Goal: Task Accomplishment & Management: Use online tool/utility

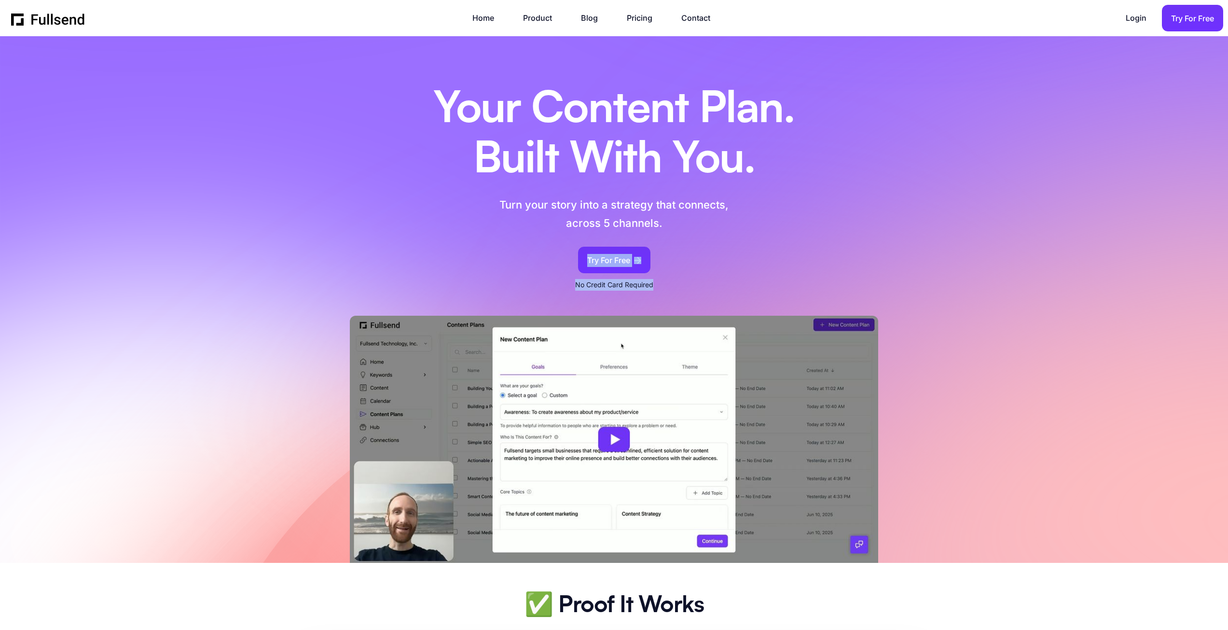
drag, startPoint x: 565, startPoint y: 282, endPoint x: 658, endPoint y: 283, distance: 92.7
click at [658, 283] on div "Your Content Plan. Built With You. Turn your story into a strategy that connect…" at bounding box center [614, 177] width 395 height 225
click at [662, 284] on div "Your Content Plan. Built With You. Turn your story into a strategy that connect…" at bounding box center [614, 177] width 395 height 225
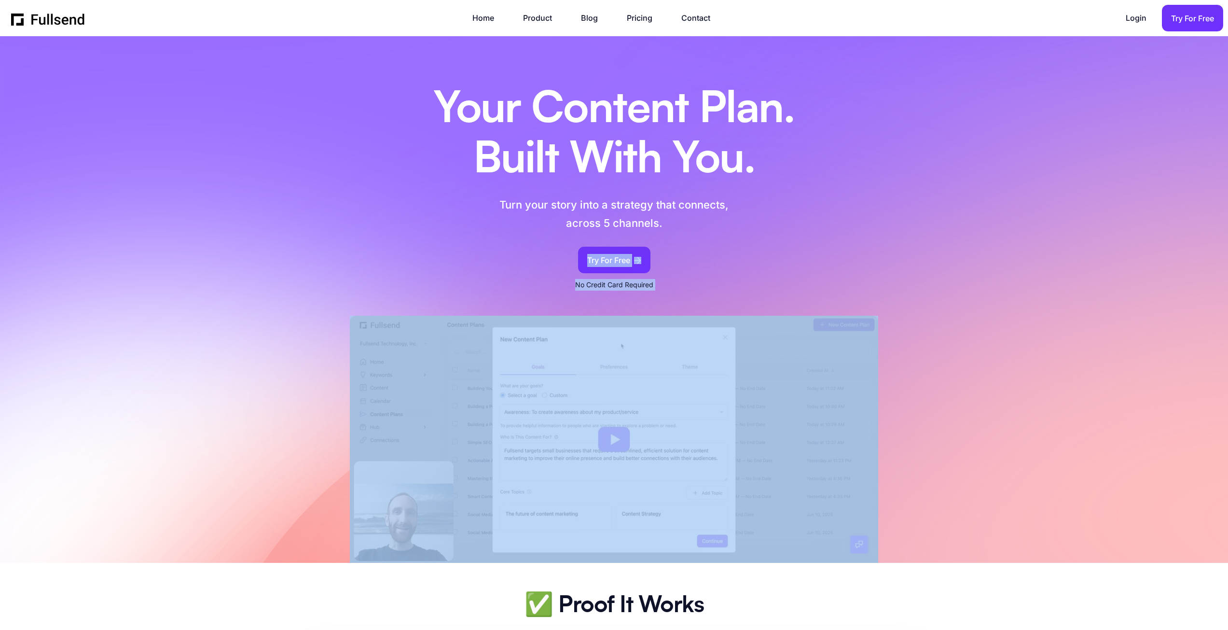
drag, startPoint x: 558, startPoint y: 282, endPoint x: 746, endPoint y: 304, distance: 188.5
click at [746, 304] on div "Your Content Plan. Built With You. Turn your story into a strategy that connect…" at bounding box center [614, 314] width 625 height 498
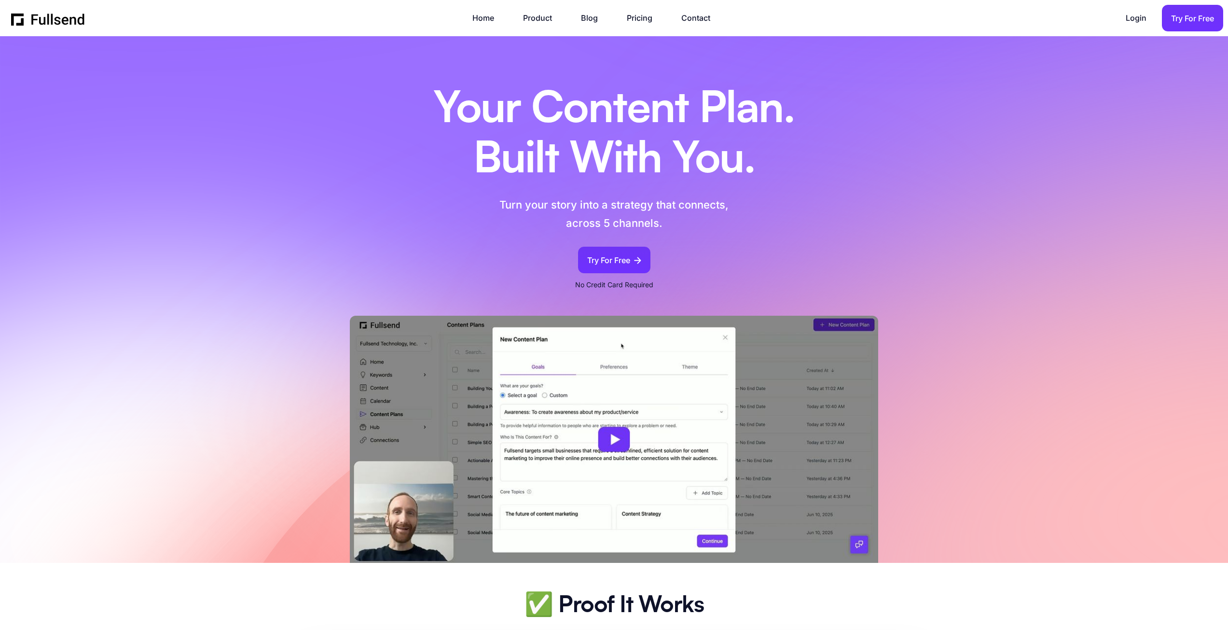
click at [759, 285] on div "Your Content Plan. Built With You. Turn your story into a strategy that connect…" at bounding box center [614, 177] width 395 height 225
click at [627, 260] on div "Try For Free" at bounding box center [608, 260] width 43 height 13
click at [624, 261] on div "Try For Free" at bounding box center [608, 260] width 43 height 13
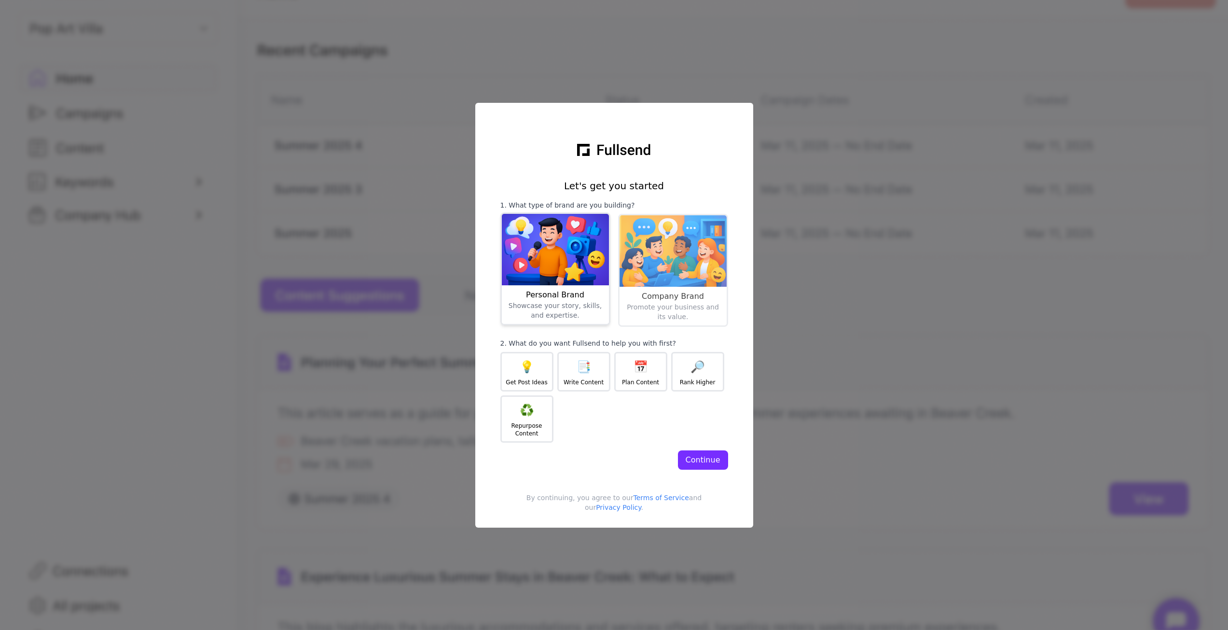
click at [538, 276] on img at bounding box center [555, 249] width 107 height 71
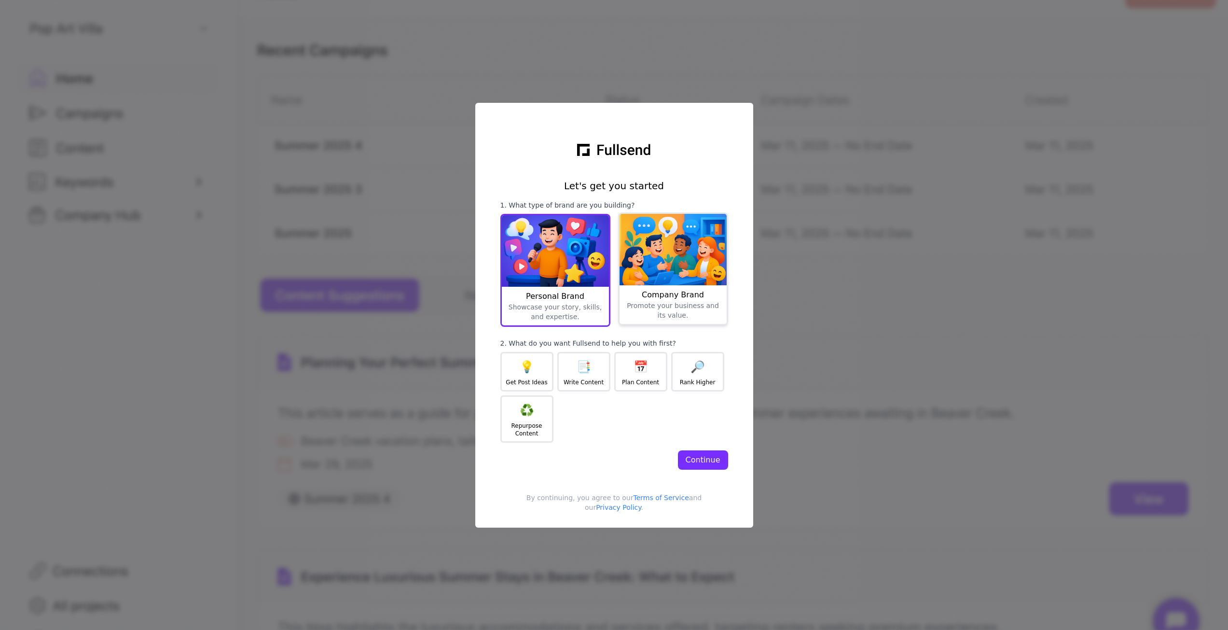
click at [662, 276] on img at bounding box center [673, 249] width 107 height 71
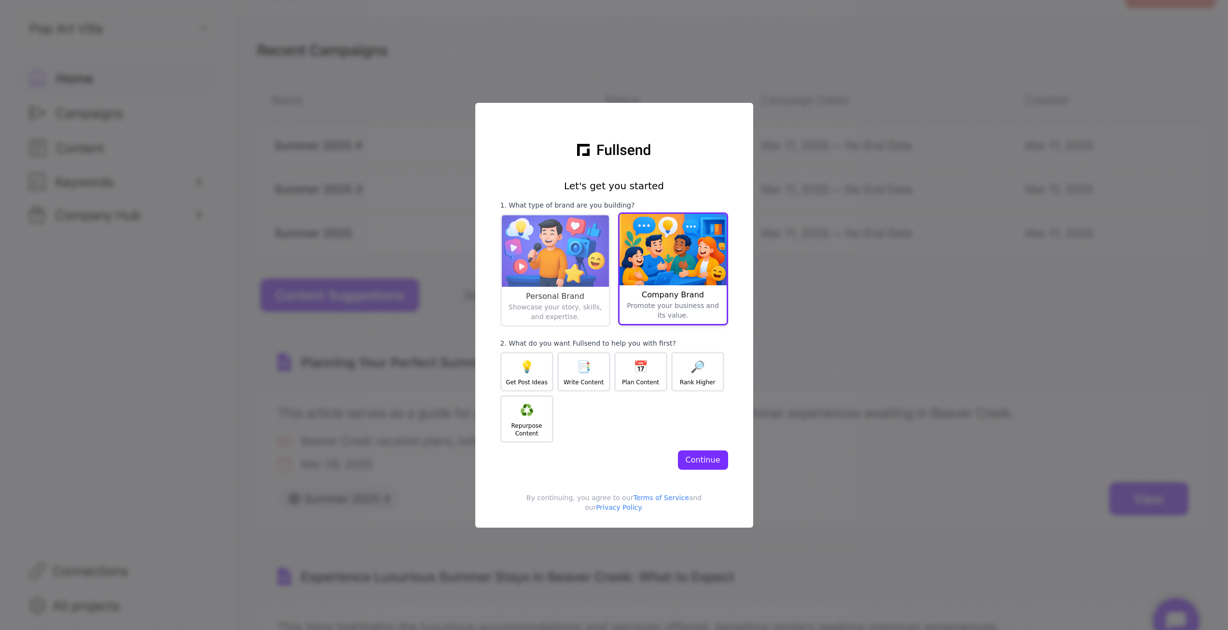
click at [629, 265] on img at bounding box center [673, 249] width 107 height 71
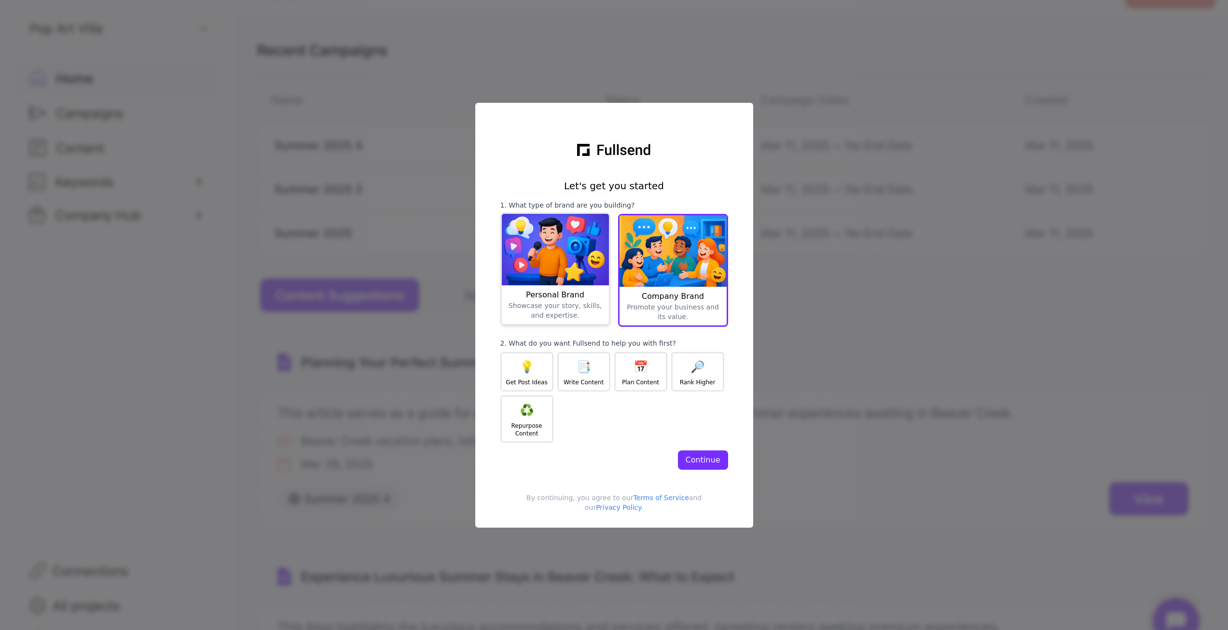
click at [540, 272] on img at bounding box center [555, 249] width 107 height 71
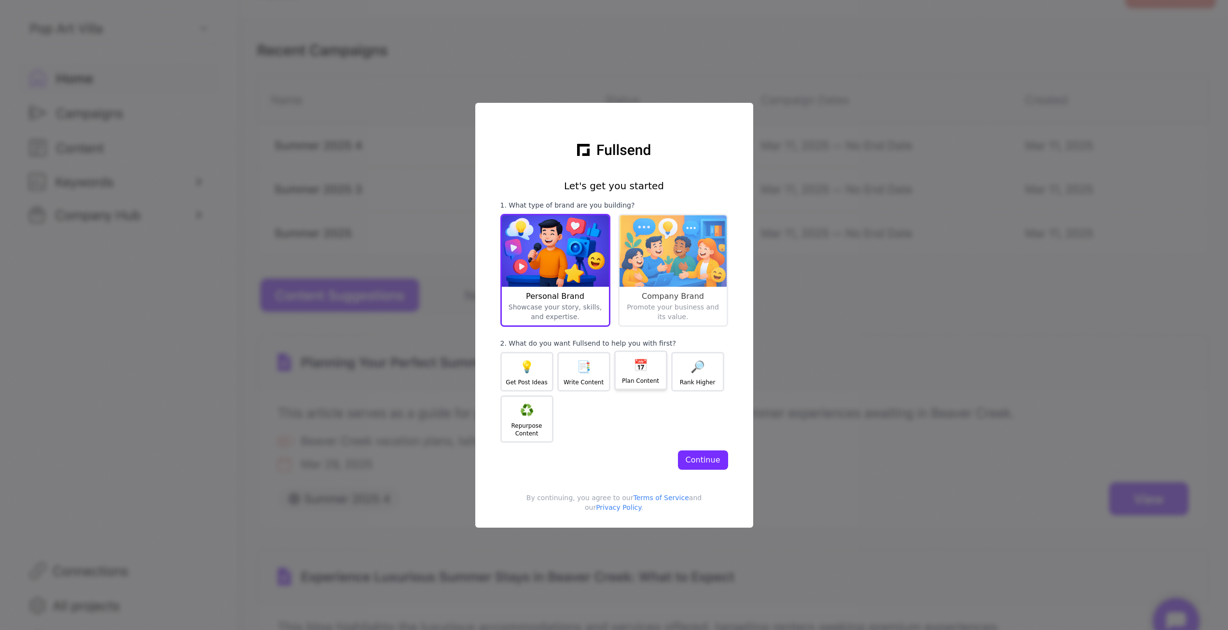
click at [646, 372] on div "📅" at bounding box center [641, 365] width 14 height 15
click at [725, 468] on button "Continue" at bounding box center [703, 459] width 50 height 19
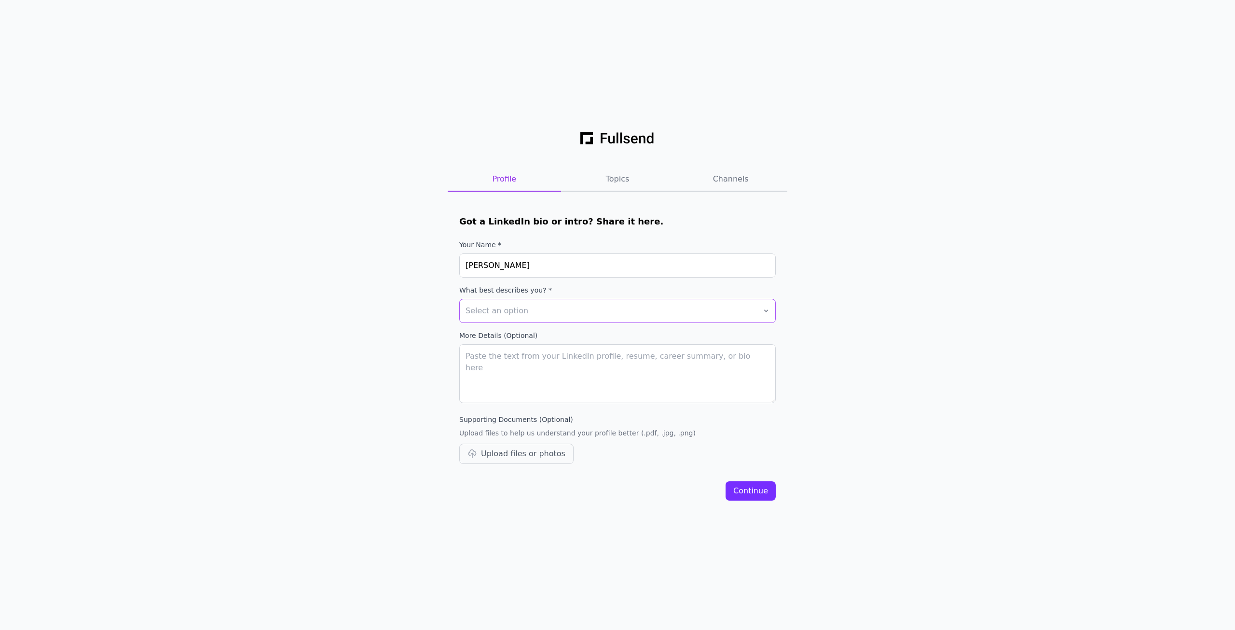
click at [545, 310] on span "Select an option" at bounding box center [611, 311] width 291 height 12
click at [568, 356] on div "📈 Digital Marketing Agency" at bounding box center [618, 355] width 316 height 19
click at [604, 362] on textarea "More details (Optional)" at bounding box center [617, 373] width 317 height 59
click at [772, 483] on button "Continue" at bounding box center [751, 490] width 50 height 19
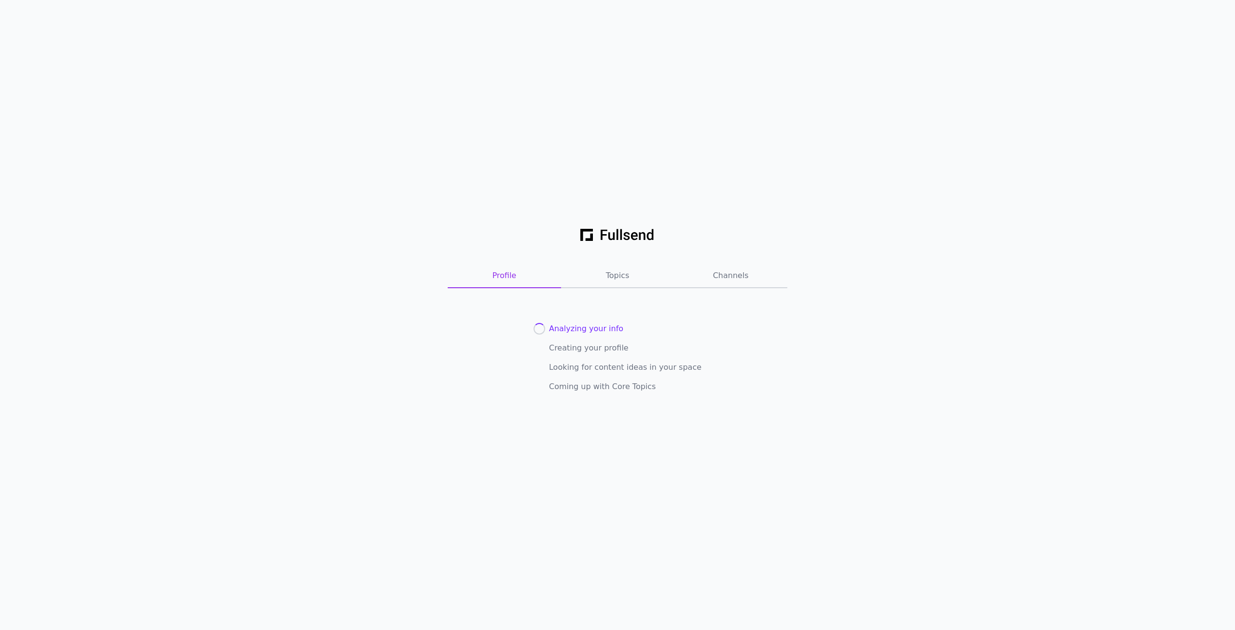
drag, startPoint x: 772, startPoint y: 483, endPoint x: 726, endPoint y: 413, distance: 83.0
click at [765, 465] on div "Profile Topics Channels Analyzing your info Creating your profile Looking for c…" at bounding box center [617, 315] width 1235 height 630
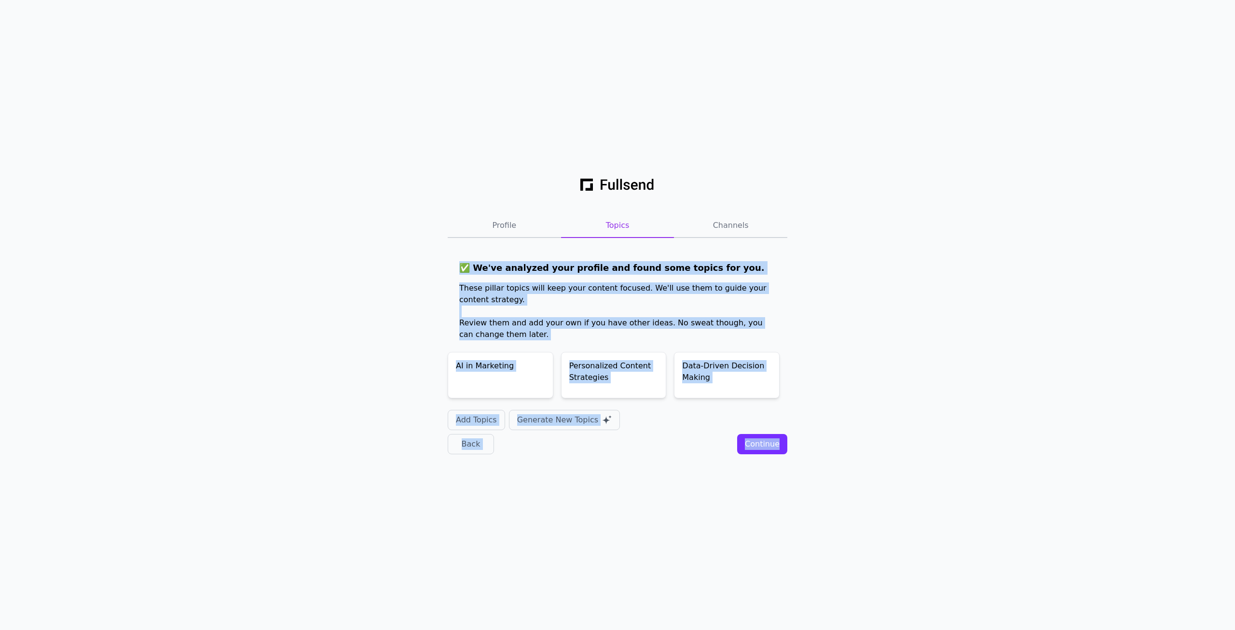
click at [791, 298] on div "Profile Topics Channels ✅ We've analyzed your profile and found some topics for…" at bounding box center [617, 315] width 371 height 309
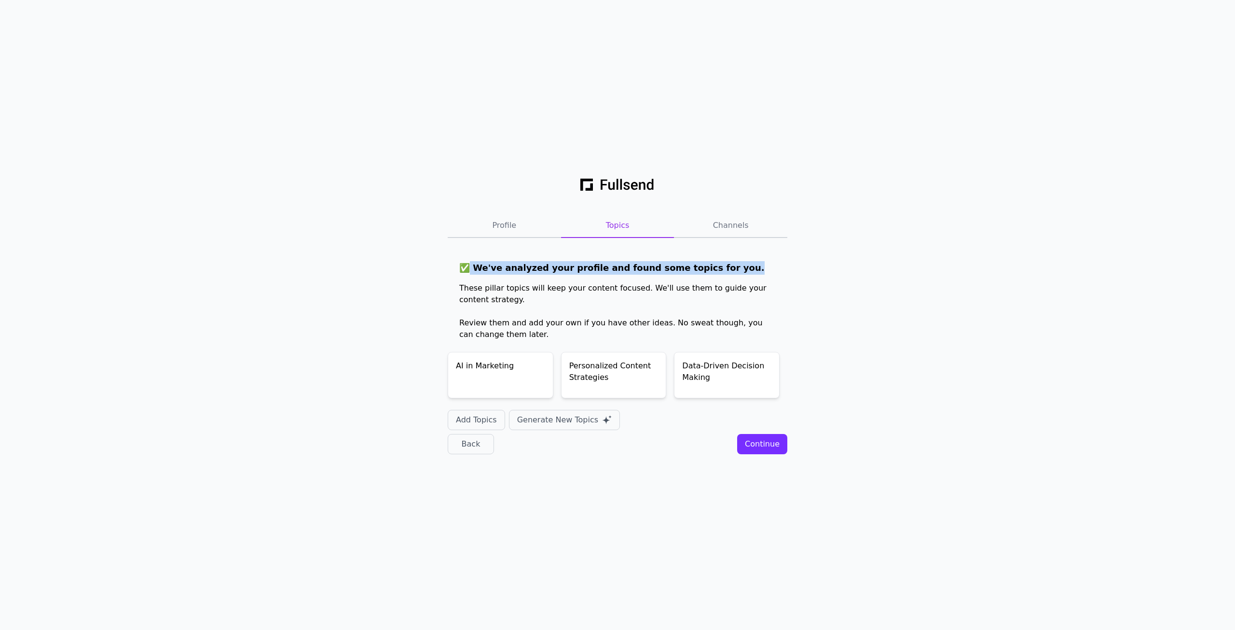
drag, startPoint x: 469, startPoint y: 264, endPoint x: 717, endPoint y: 261, distance: 247.6
click at [717, 261] on h1 "✅ We've analyzed your profile and found some topics for you." at bounding box center [617, 268] width 317 height 14
click at [723, 263] on h1 "✅ We've analyzed your profile and found some topics for you." at bounding box center [617, 268] width 317 height 14
drag, startPoint x: 439, startPoint y: 291, endPoint x: 499, endPoint y: 300, distance: 60.6
click at [499, 300] on div "Profile Topics Channels ✅ We've analyzed your profile and found some topics for…" at bounding box center [617, 315] width 371 height 309
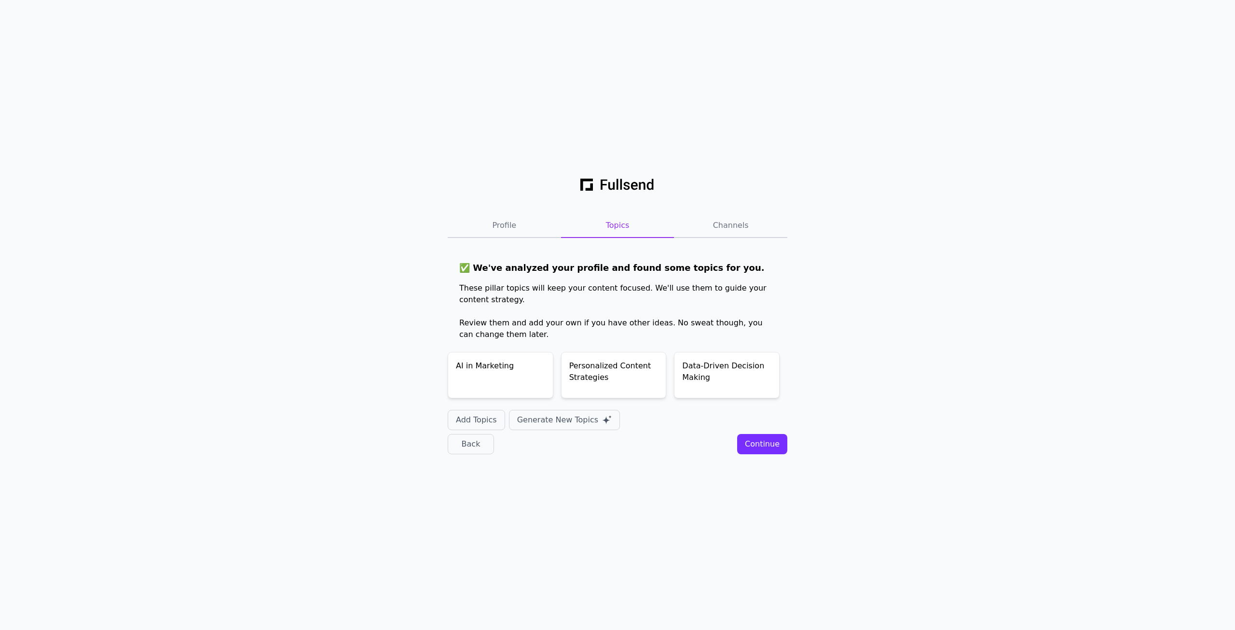
click at [502, 300] on div "These pillar topics will keep your content focused. We'll use them to guide you…" at bounding box center [617, 311] width 317 height 58
click at [761, 440] on div "Continue" at bounding box center [762, 444] width 35 height 12
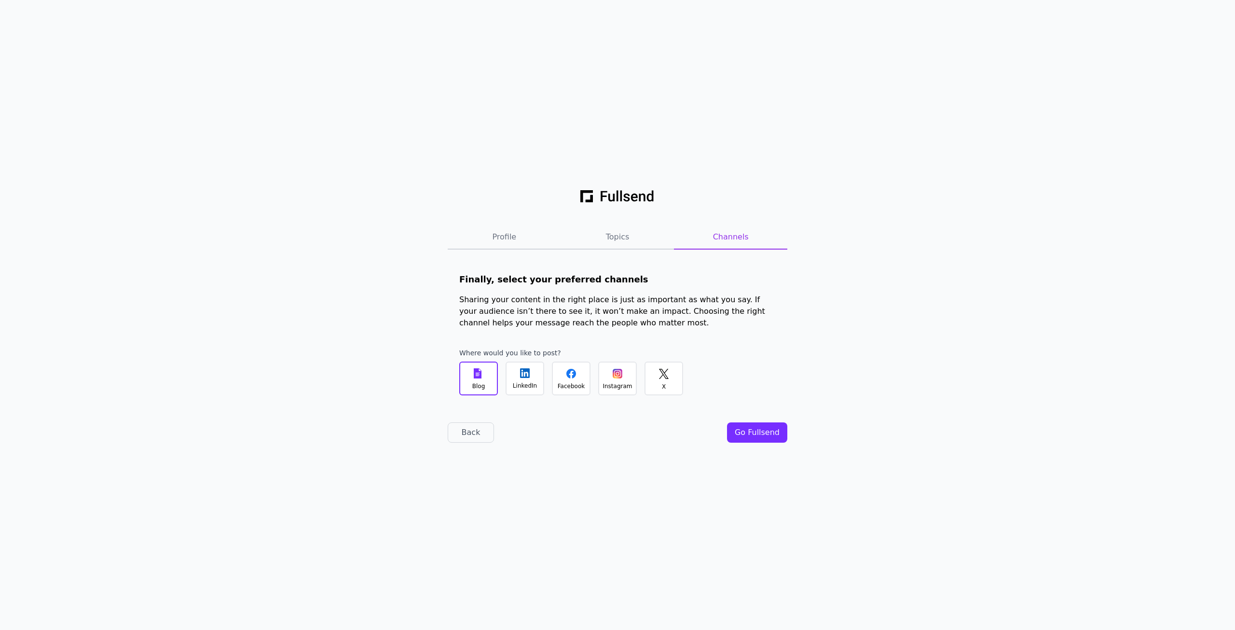
click at [538, 387] on div "LinkedIn" at bounding box center [525, 378] width 39 height 34
click at [567, 388] on div "Facebook" at bounding box center [571, 386] width 27 height 8
click at [487, 386] on div "Blog" at bounding box center [478, 378] width 39 height 34
click at [616, 384] on div "Instagram" at bounding box center [617, 386] width 29 height 8
click at [518, 379] on div "LinkedIn" at bounding box center [525, 378] width 39 height 34
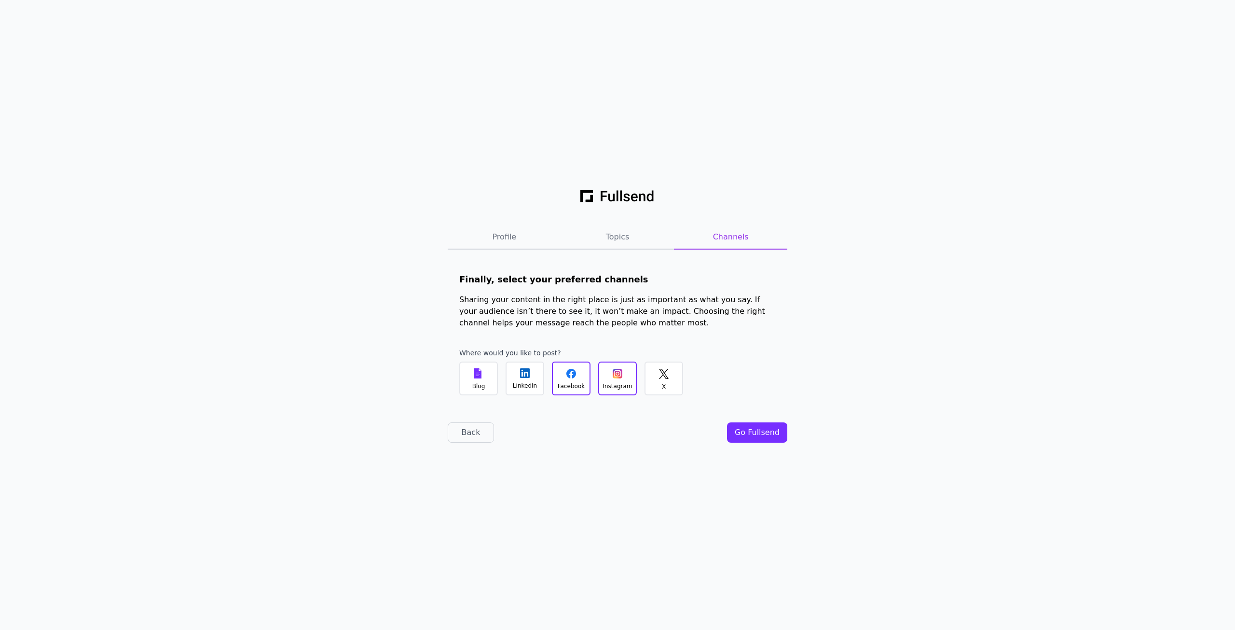
click at [776, 434] on div "Go Fullsend" at bounding box center [757, 433] width 45 height 12
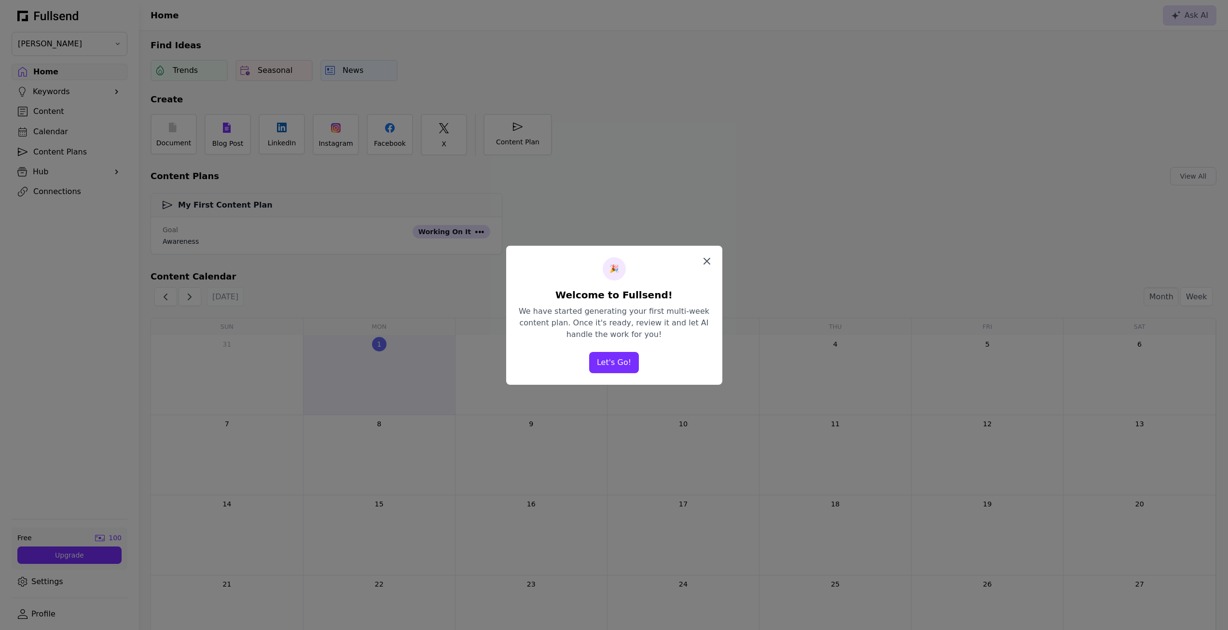
click at [712, 261] on icon at bounding box center [707, 261] width 12 height 12
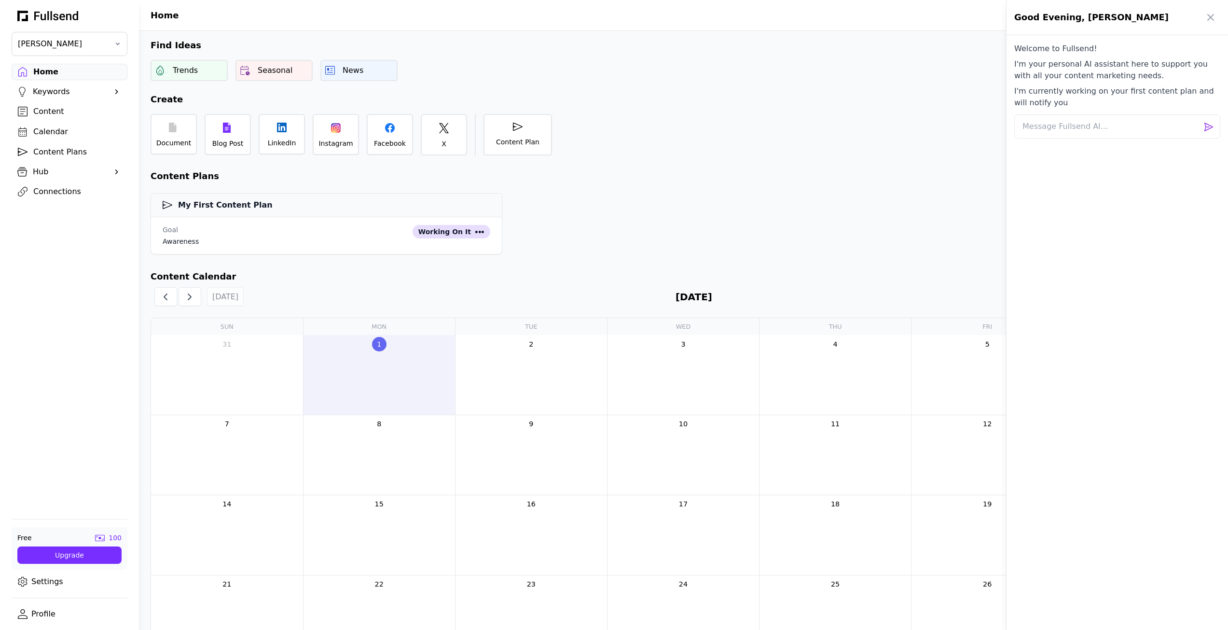
click at [347, 131] on div at bounding box center [614, 315] width 1228 height 630
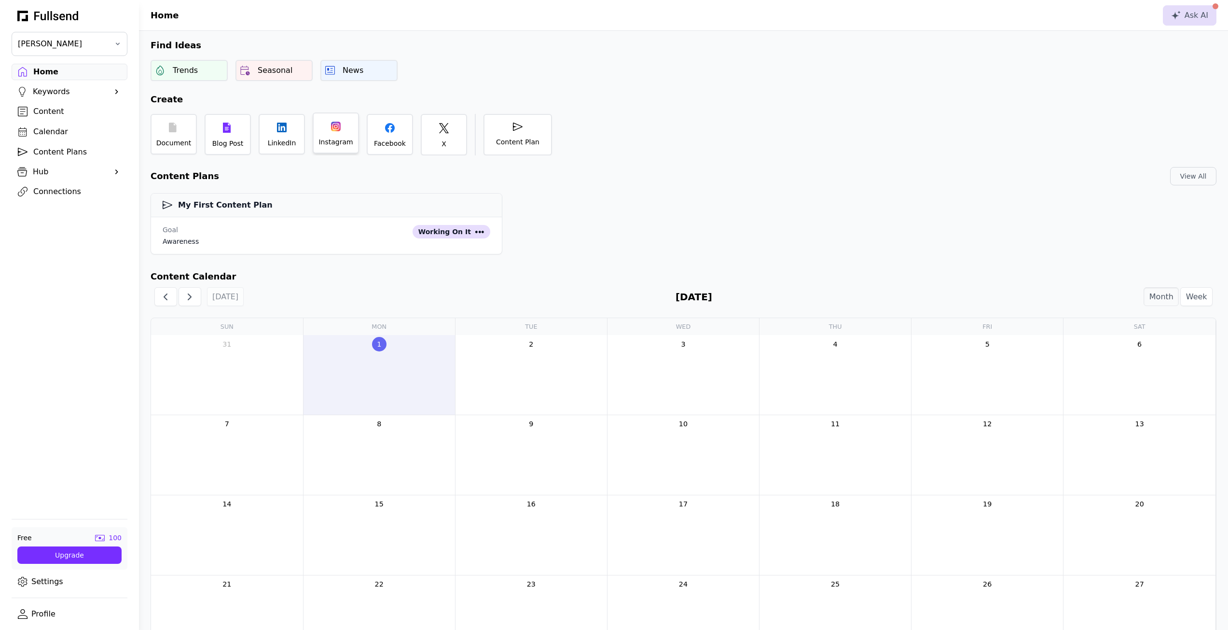
click at [319, 138] on div "Instagram" at bounding box center [336, 132] width 46 height 41
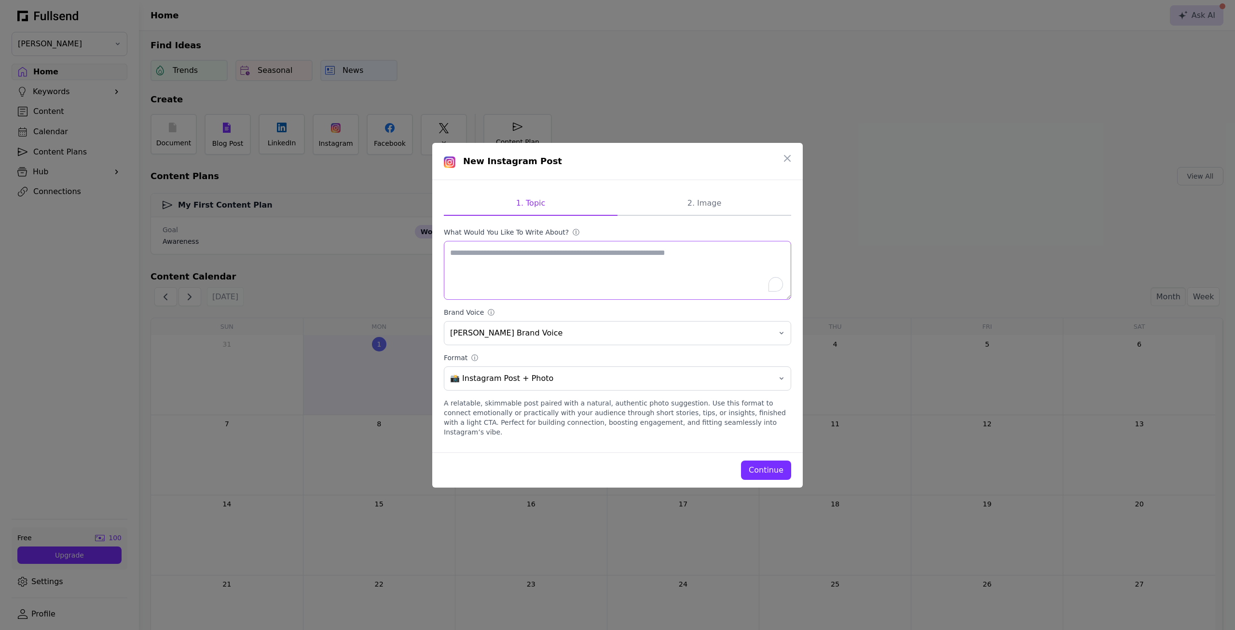
click at [525, 287] on textarea "What would you like to write about? ⓘ" at bounding box center [617, 270] width 347 height 59
type textarea "**********"
click at [543, 335] on span "alla eddine Brand Voice" at bounding box center [610, 333] width 321 height 12
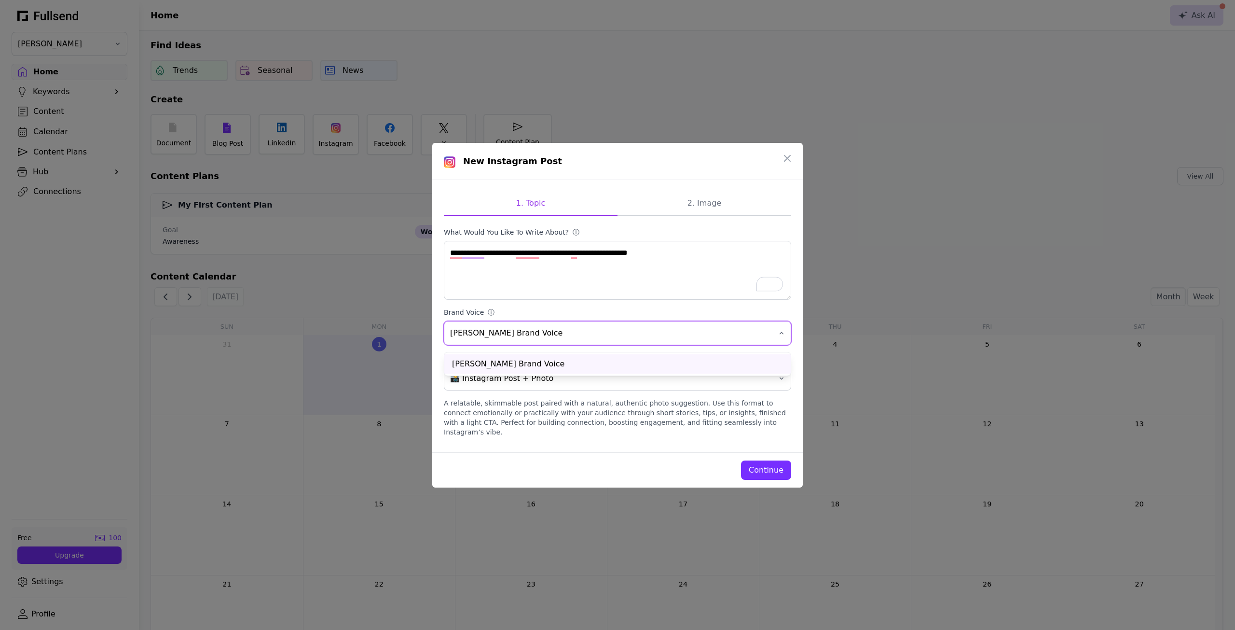
click at [537, 314] on label "Brand Voice ⓘ" at bounding box center [617, 312] width 347 height 10
click at [537, 321] on button "alla eddine Brand Voice" at bounding box center [617, 333] width 347 height 24
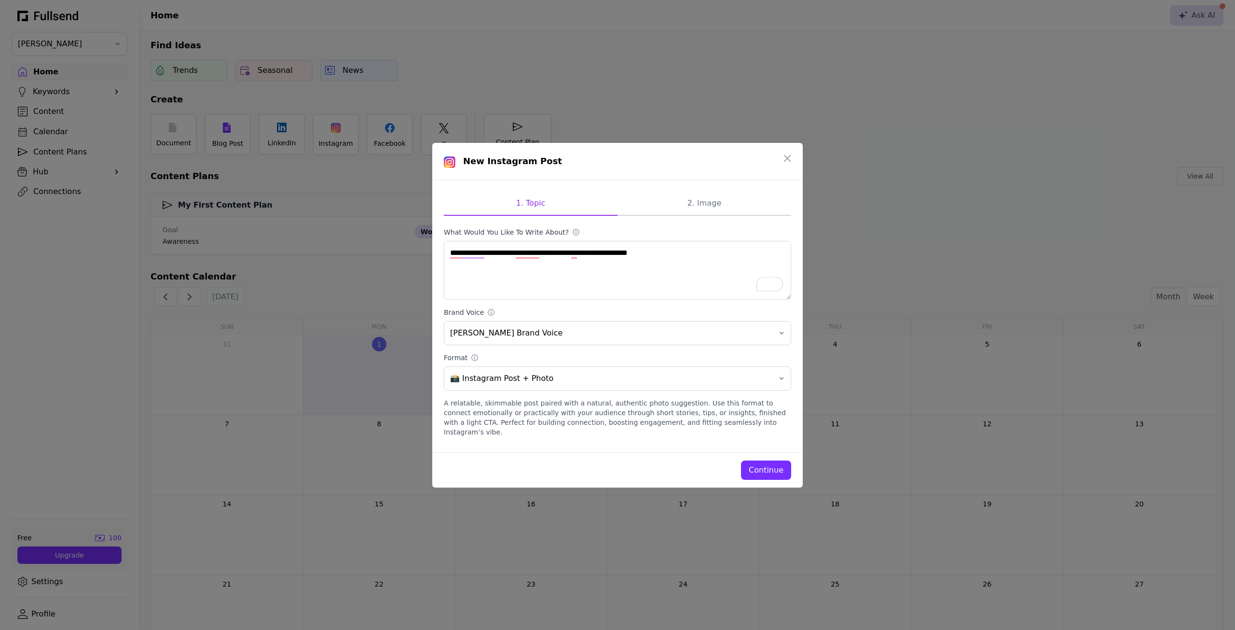
click at [547, 398] on form "**********" at bounding box center [617, 333] width 347 height 213
click at [771, 465] on div "Continue" at bounding box center [766, 470] width 35 height 12
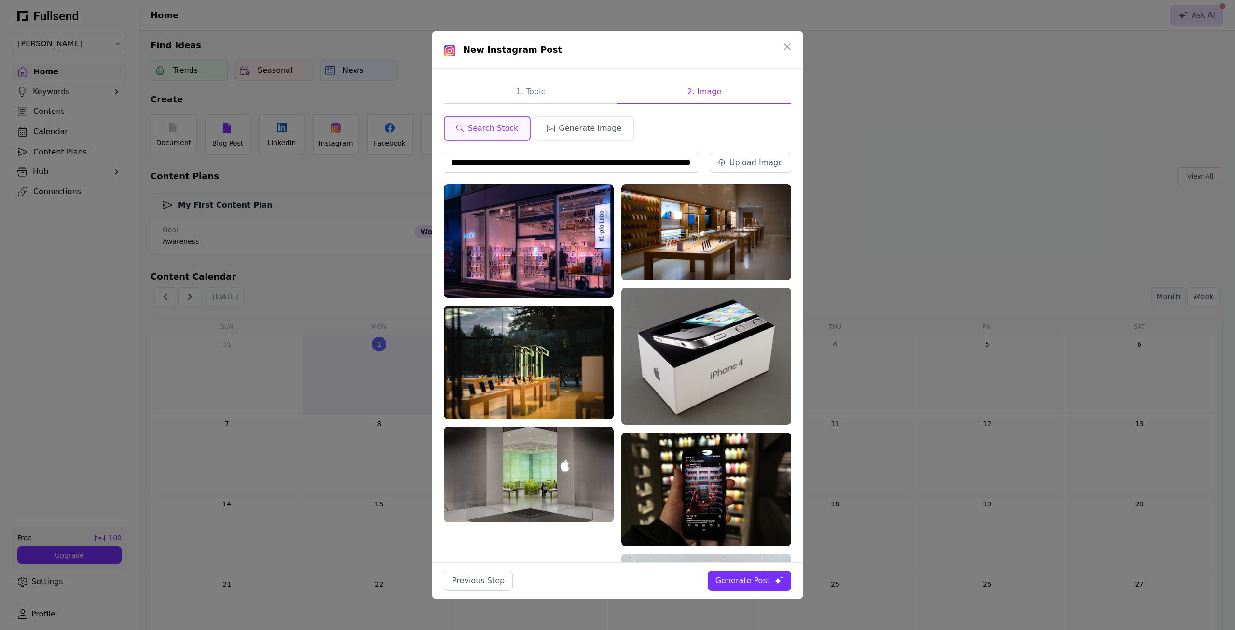
scroll to position [0, 102]
drag, startPoint x: 452, startPoint y: 156, endPoint x: 696, endPoint y: 166, distance: 244.9
click at [696, 166] on input "**********" at bounding box center [571, 162] width 255 height 20
click at [691, 166] on input "**********" at bounding box center [571, 162] width 255 height 20
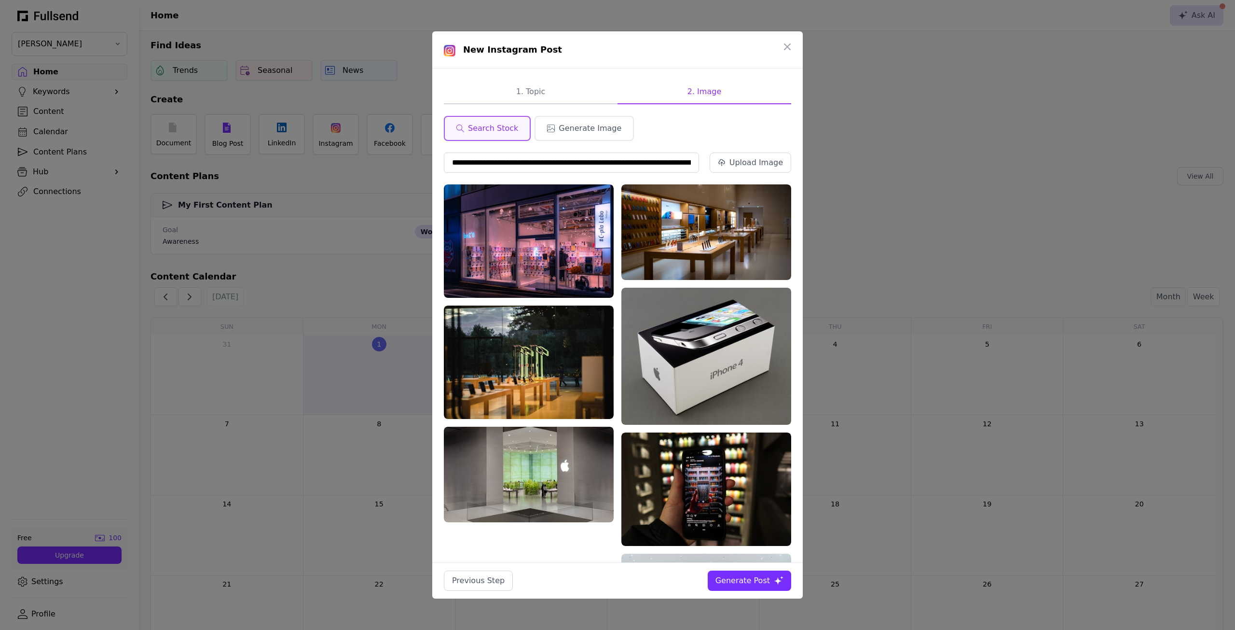
drag, startPoint x: 688, startPoint y: 165, endPoint x: 357, endPoint y: 166, distance: 330.6
click at [357, 166] on div "**********" at bounding box center [617, 315] width 1235 height 630
type input "***"
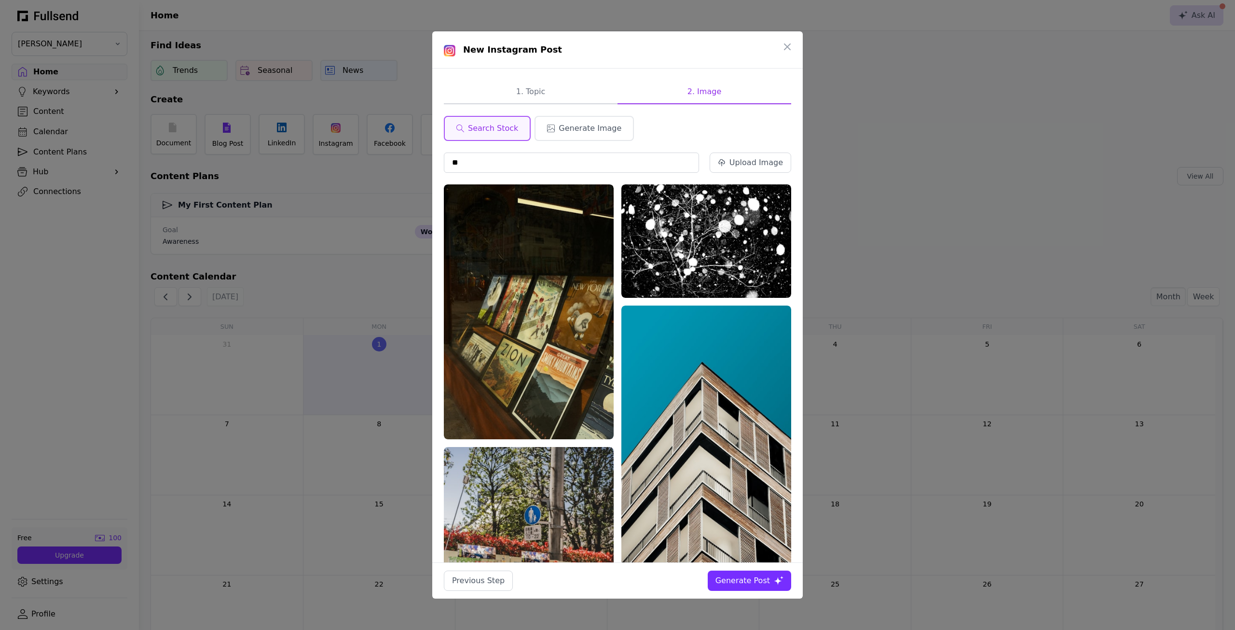
type input "*"
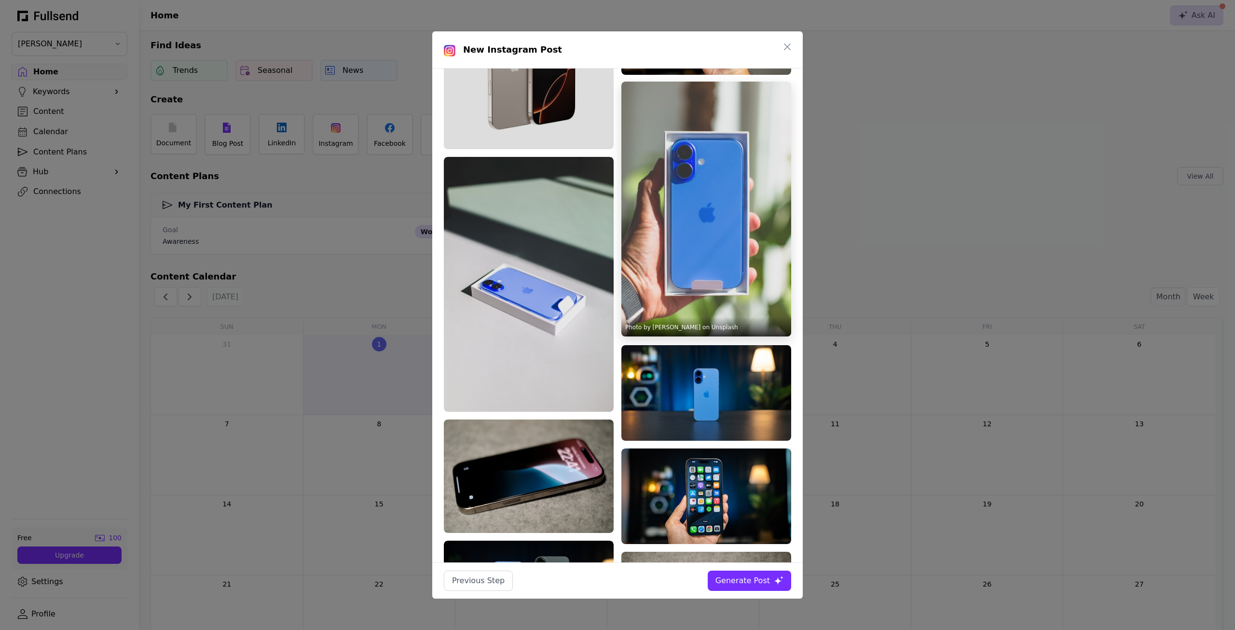
scroll to position [97, 0]
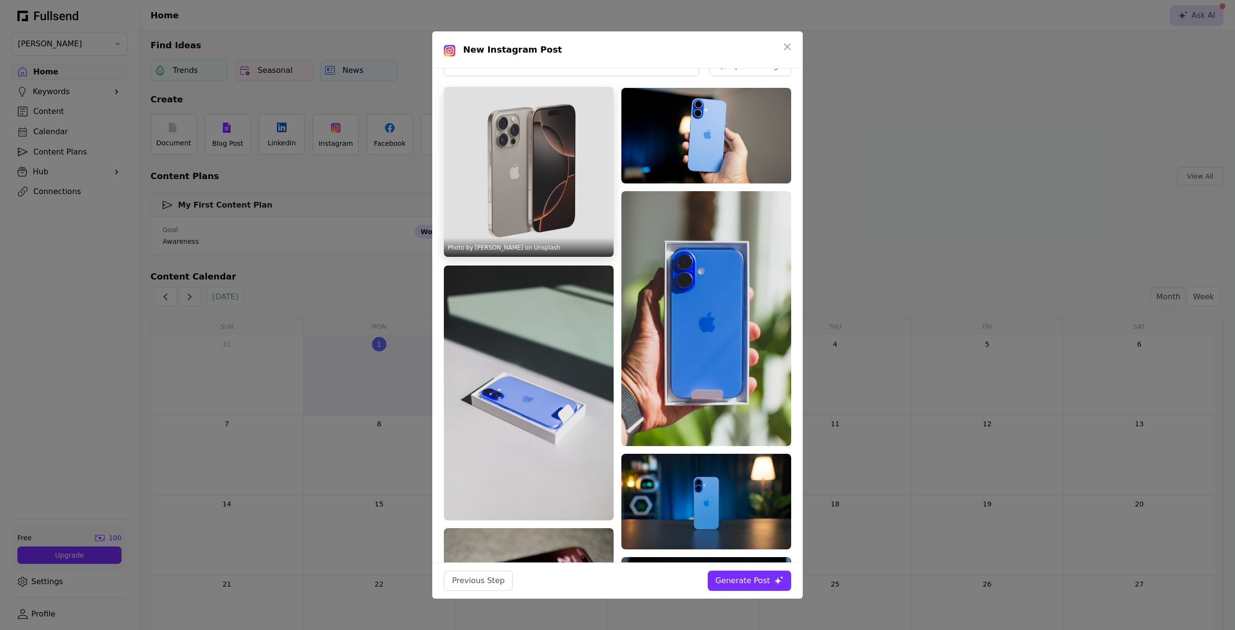
type input "*********"
click at [576, 166] on img at bounding box center [529, 172] width 170 height 170
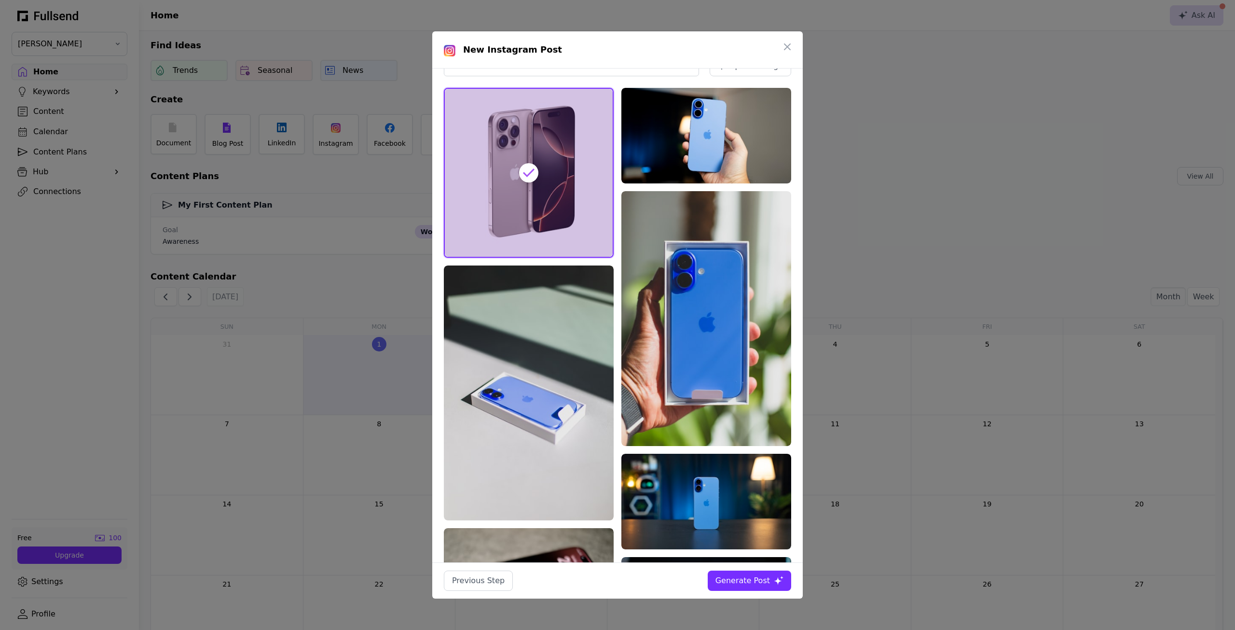
click at [755, 580] on div "Generate Post" at bounding box center [743, 581] width 55 height 12
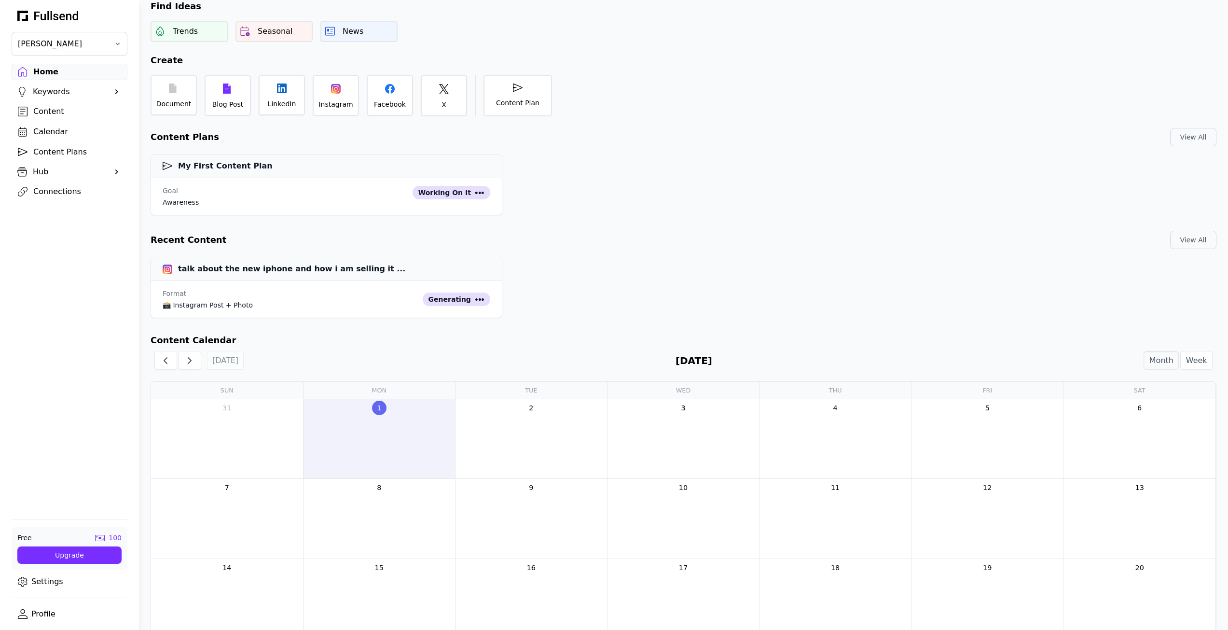
scroll to position [290, 0]
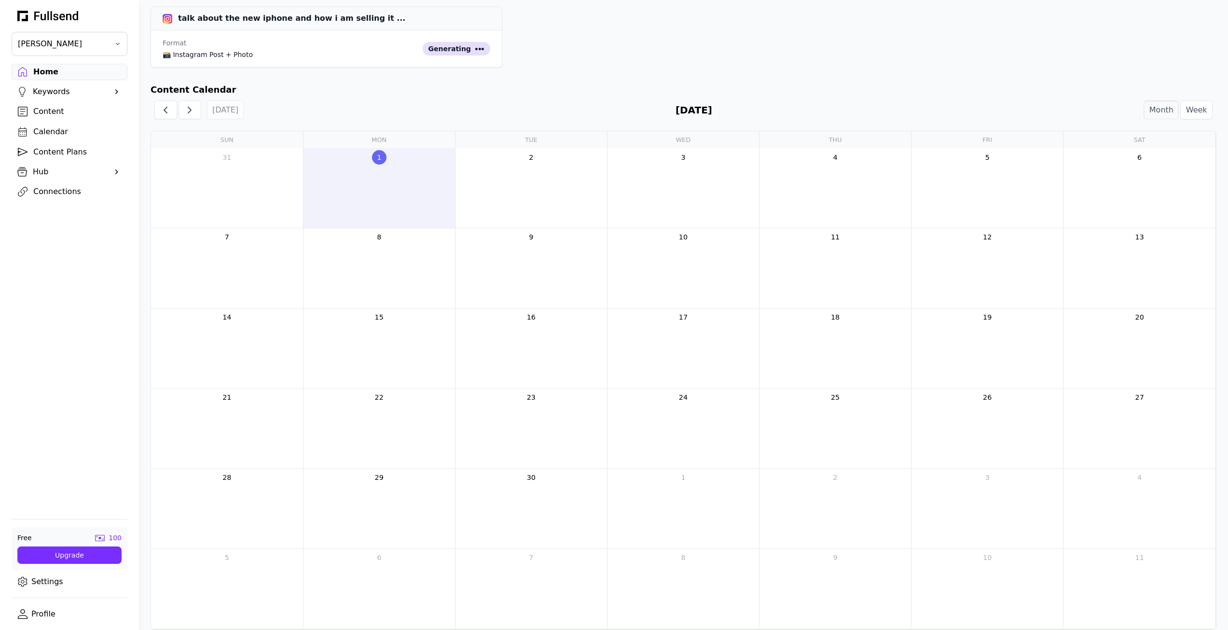
click at [471, 200] on div "2" at bounding box center [532, 187] width 152 height 79
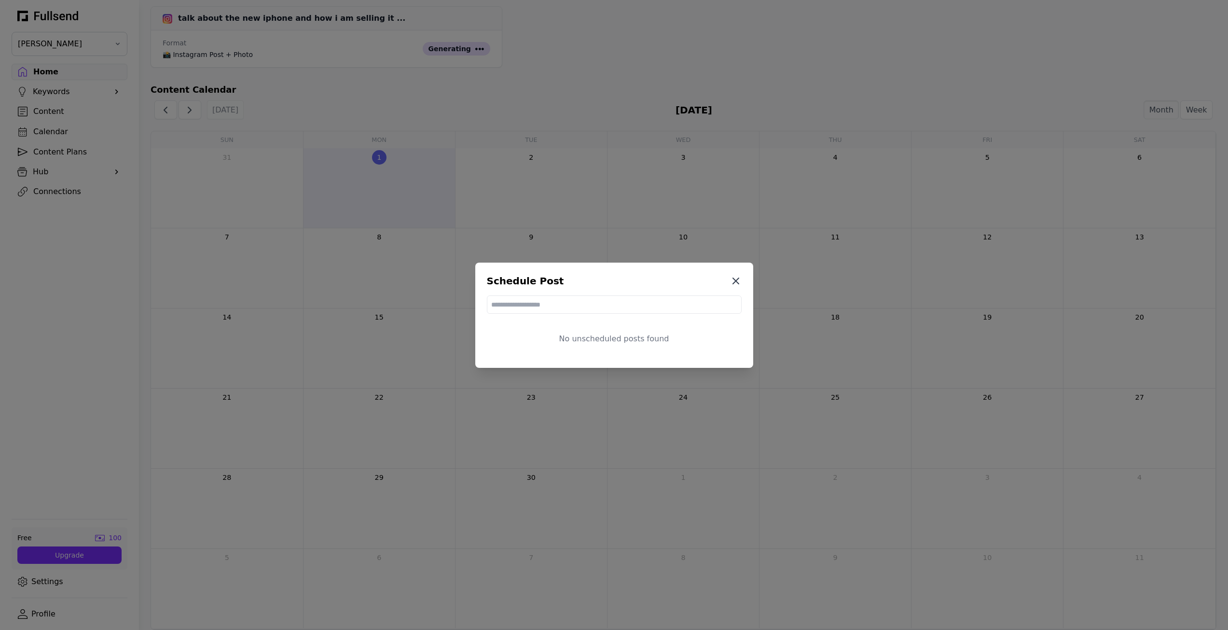
click at [741, 278] on icon at bounding box center [736, 281] width 12 height 12
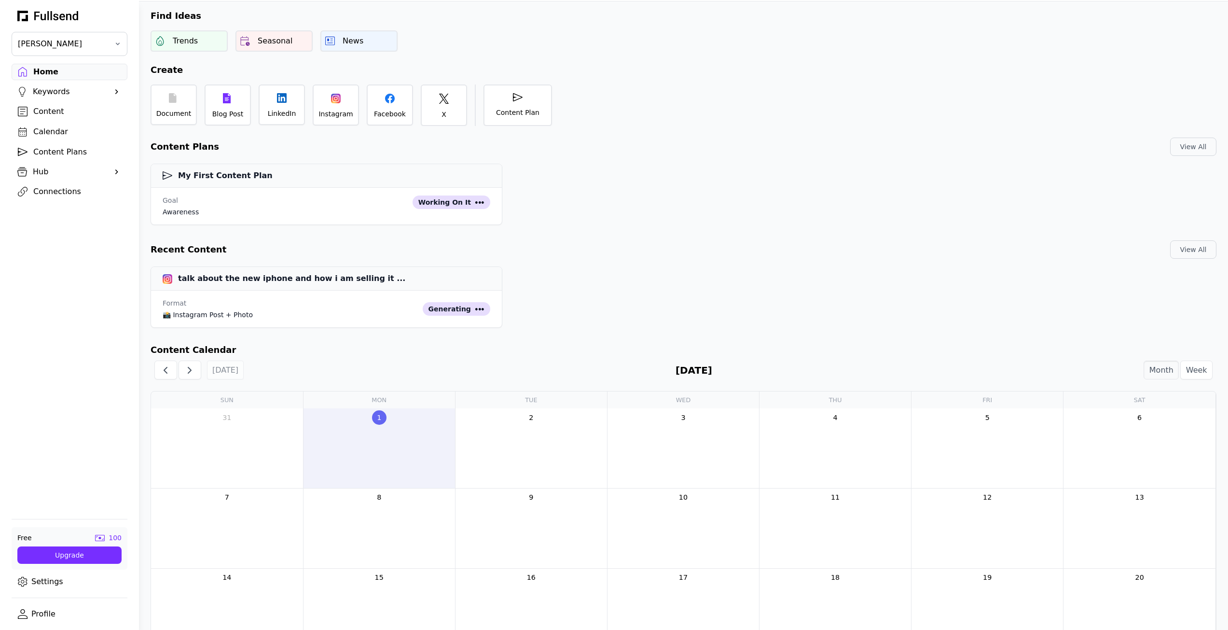
scroll to position [0, 0]
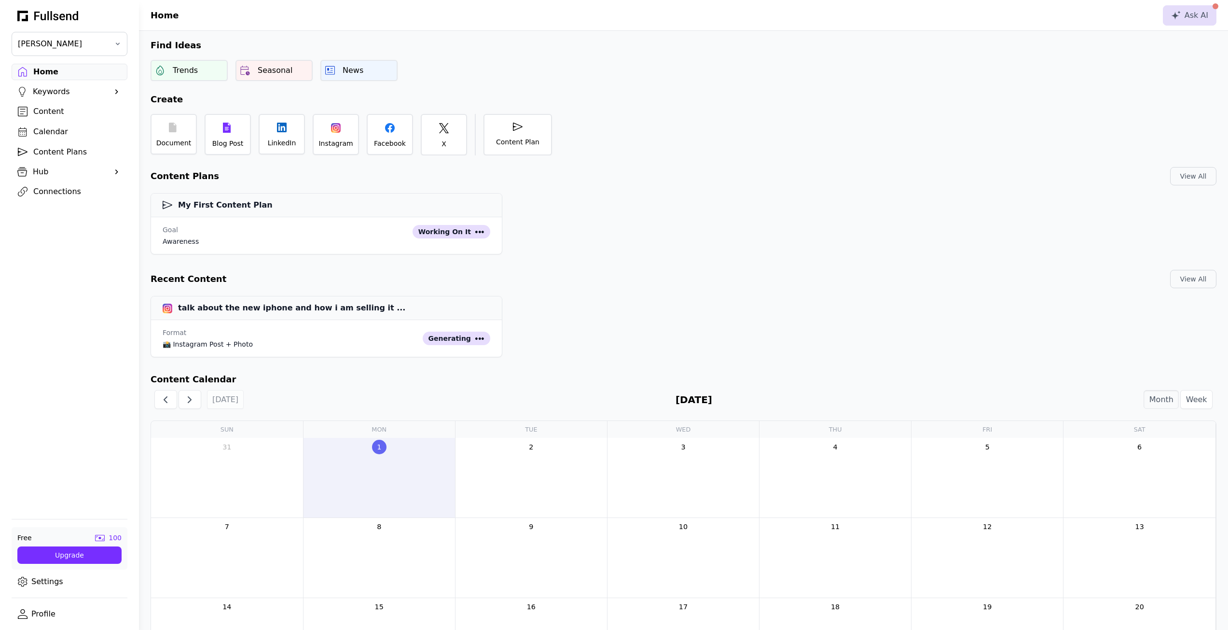
click at [46, 113] on div "Content" at bounding box center [77, 112] width 88 height 12
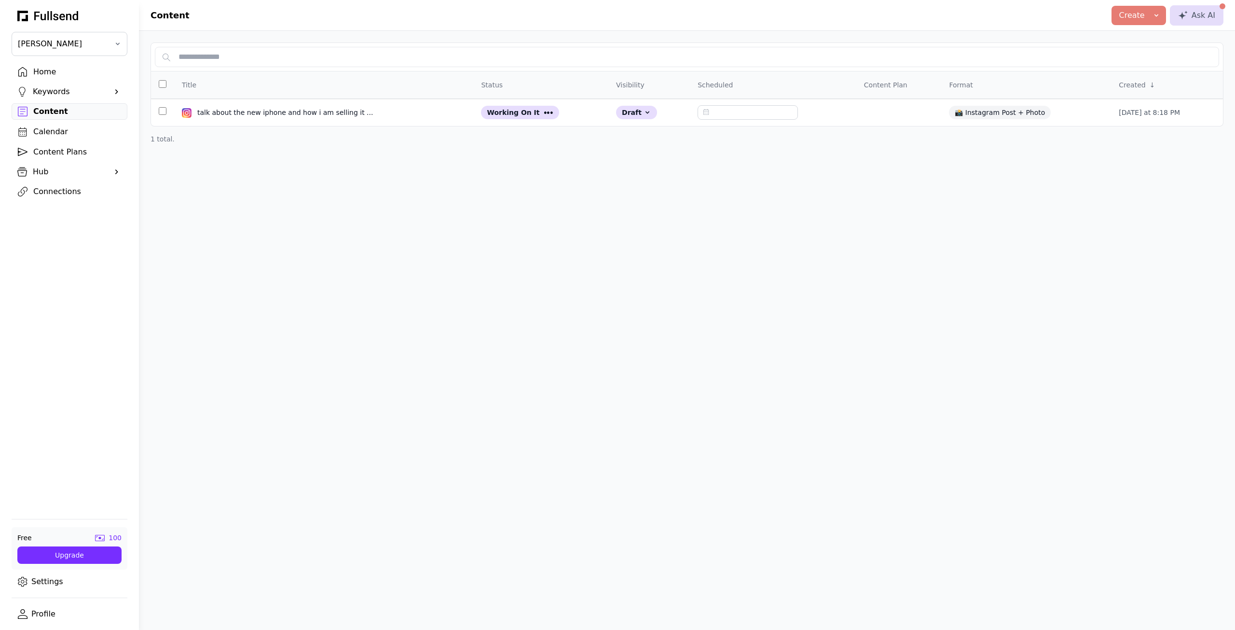
click at [56, 73] on div "Home" at bounding box center [77, 72] width 88 height 12
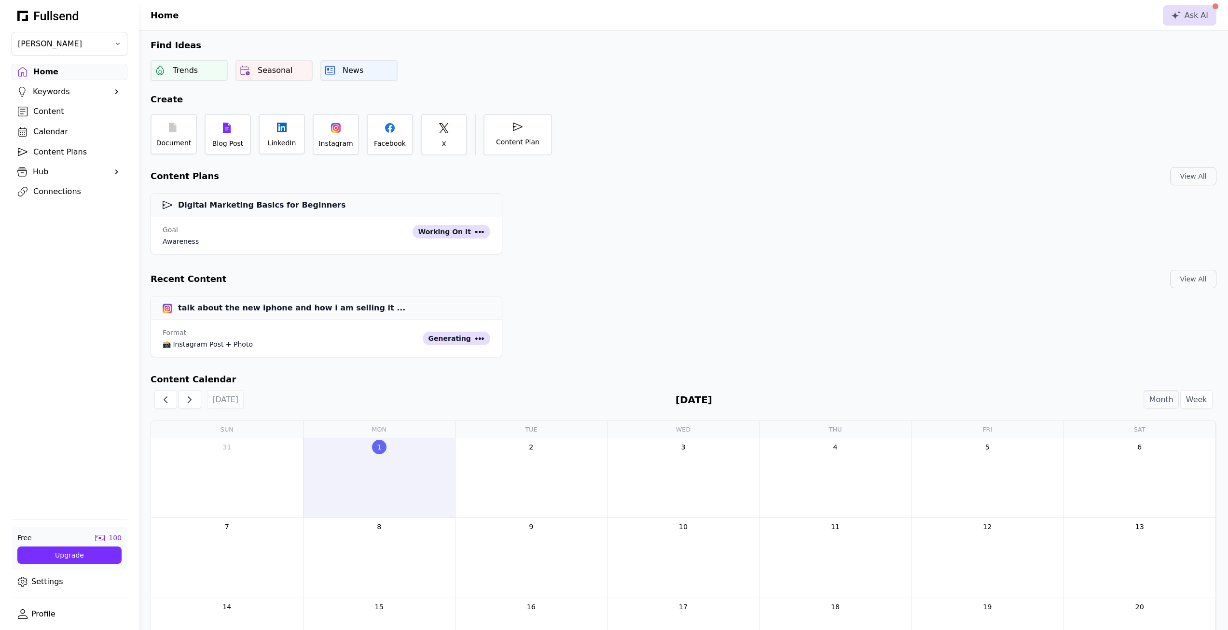
click at [56, 150] on div "Content Plans" at bounding box center [77, 152] width 88 height 12
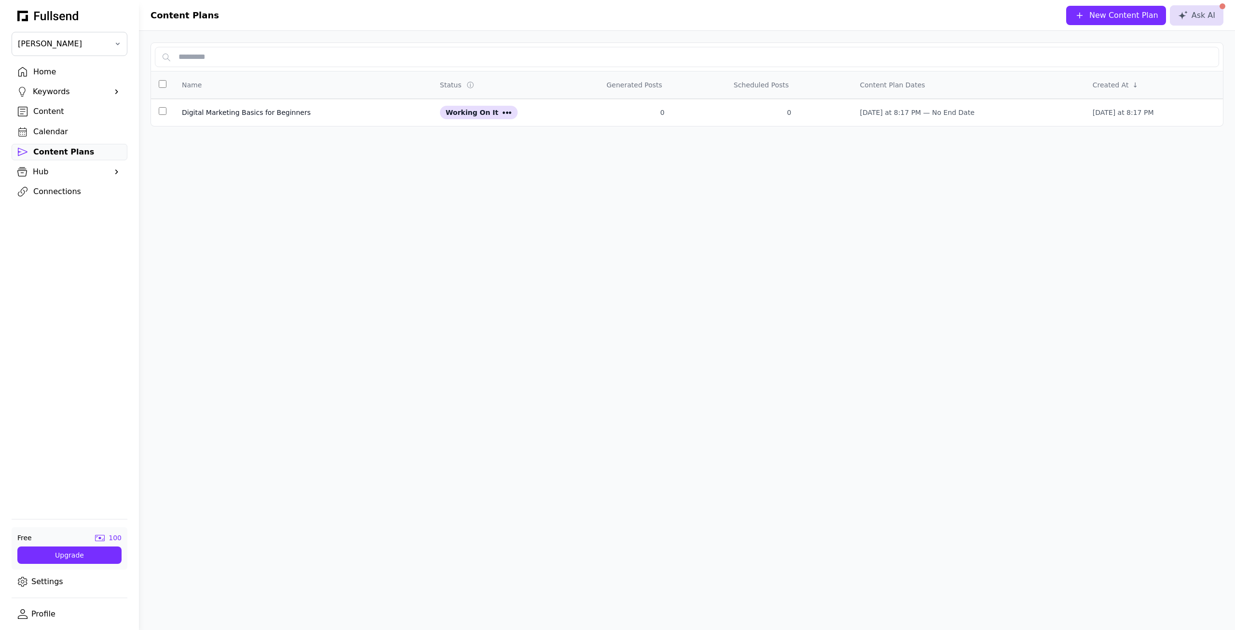
click at [53, 173] on div "Hub" at bounding box center [69, 172] width 73 height 12
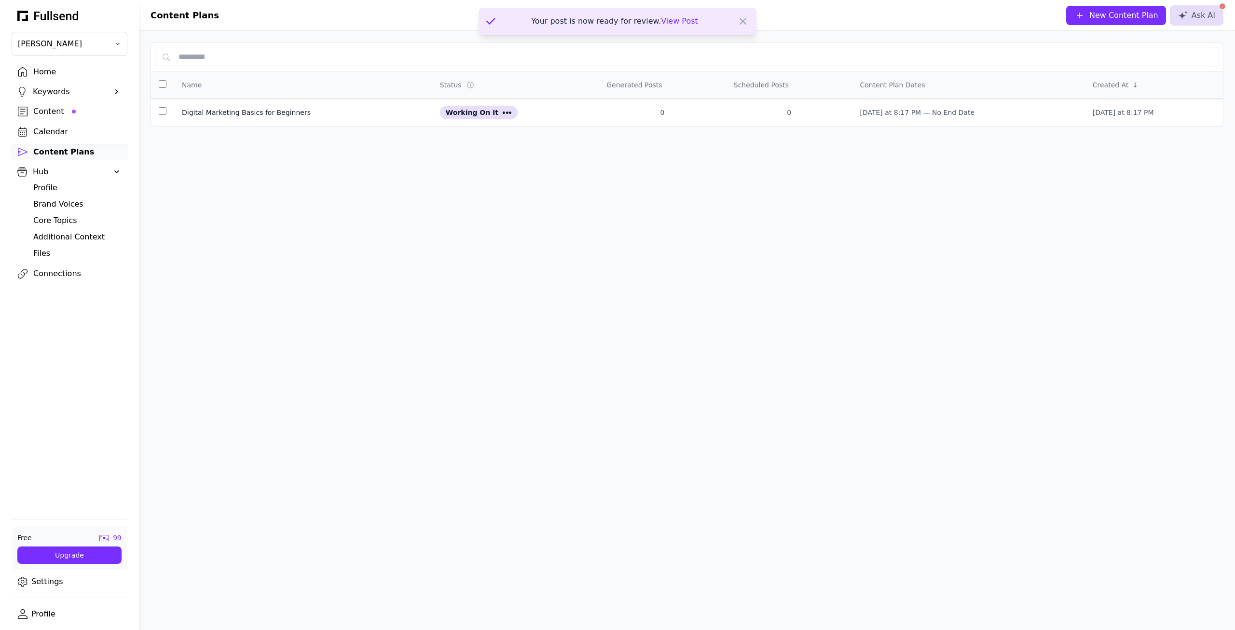
click at [53, 188] on div "Profile" at bounding box center [77, 188] width 88 height 12
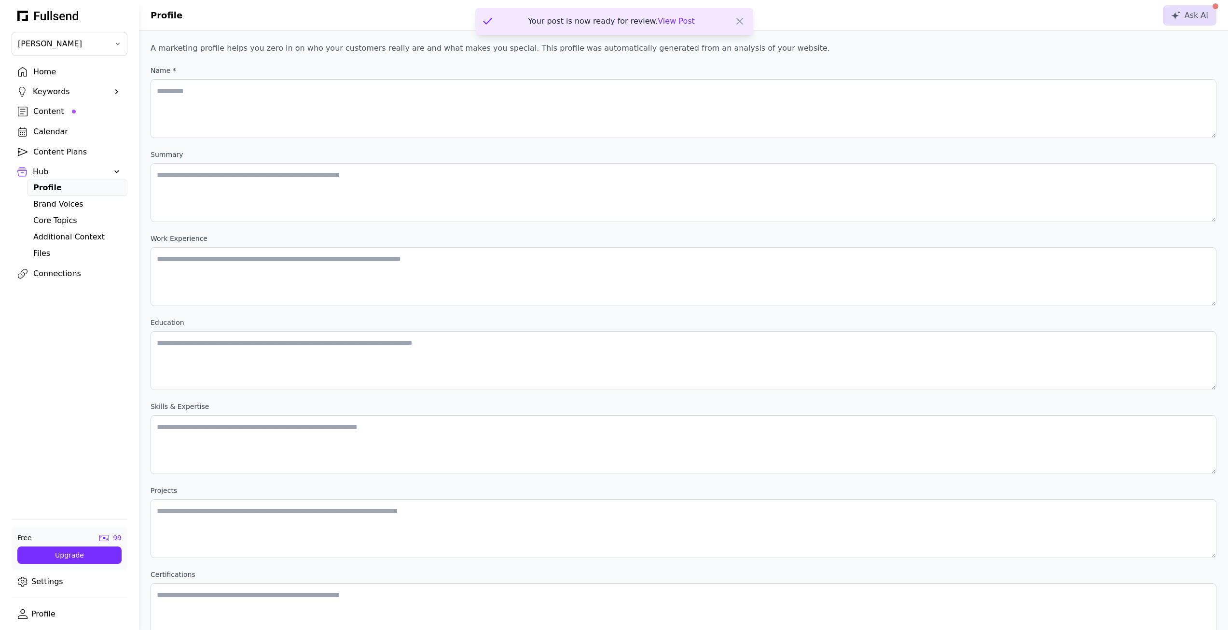
click at [55, 202] on div "Brand Voices" at bounding box center [77, 204] width 88 height 12
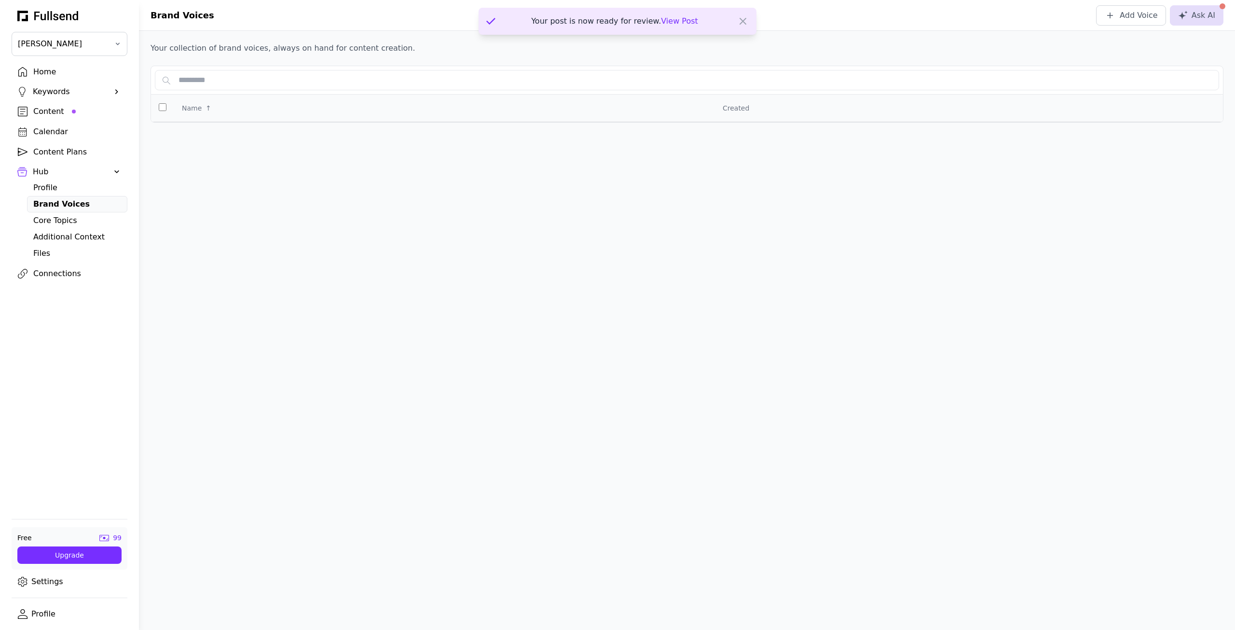
click at [53, 112] on div "Content" at bounding box center [77, 112] width 88 height 12
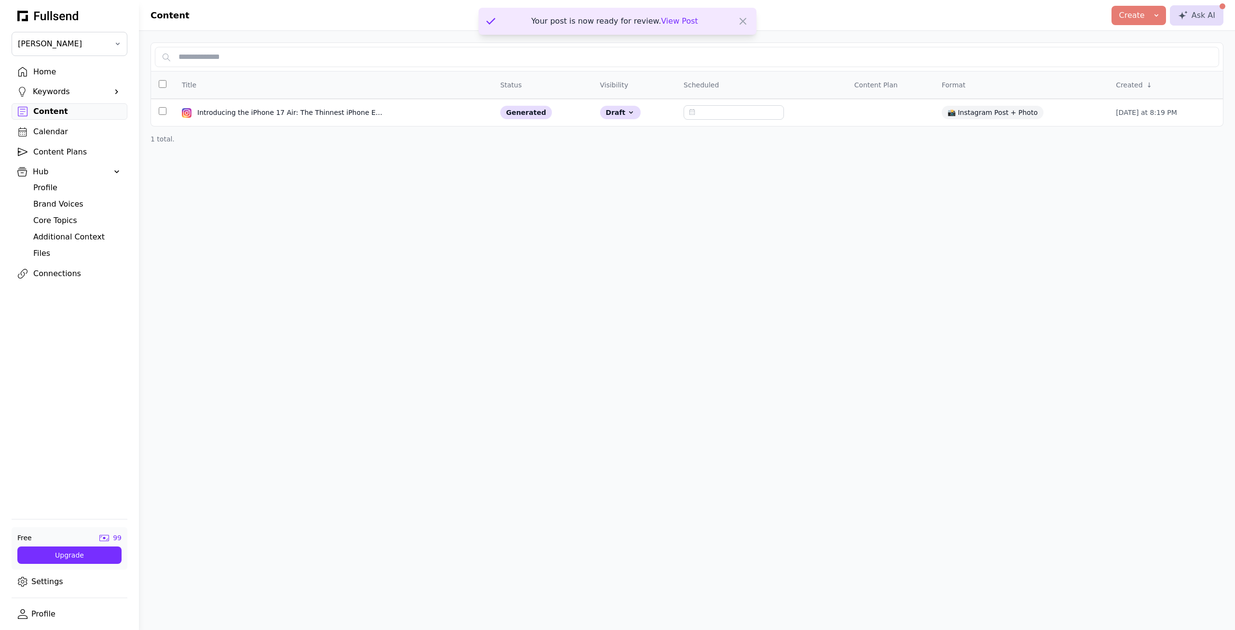
click at [53, 69] on div "Home" at bounding box center [77, 72] width 88 height 12
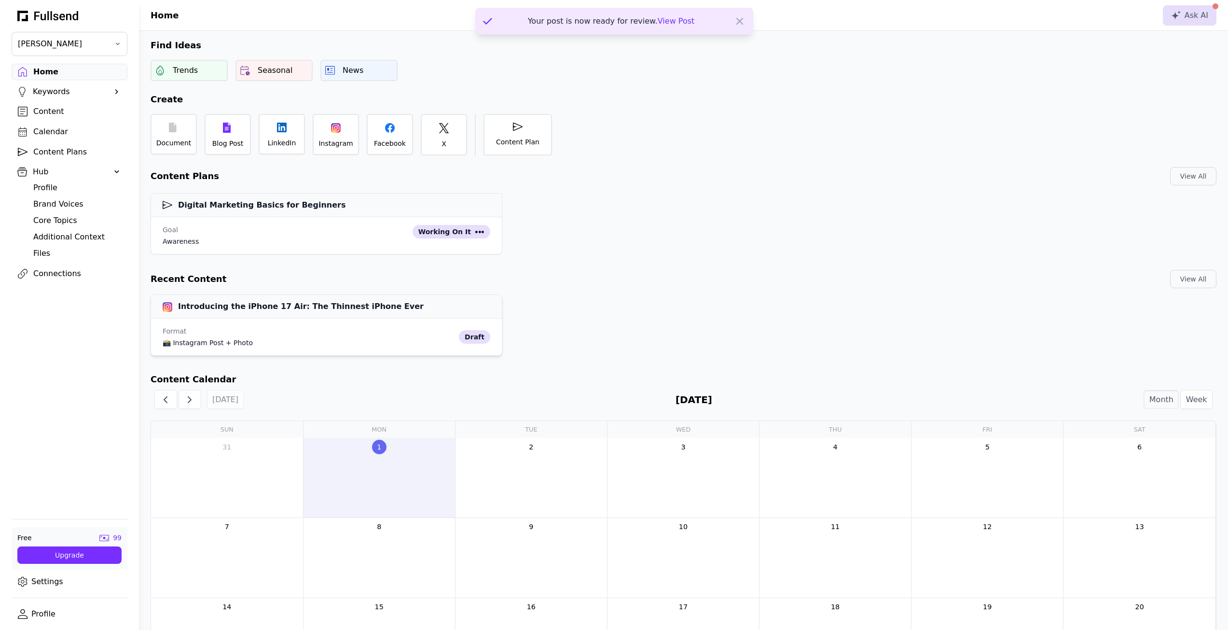
click at [348, 330] on div "Format" at bounding box center [309, 331] width 292 height 10
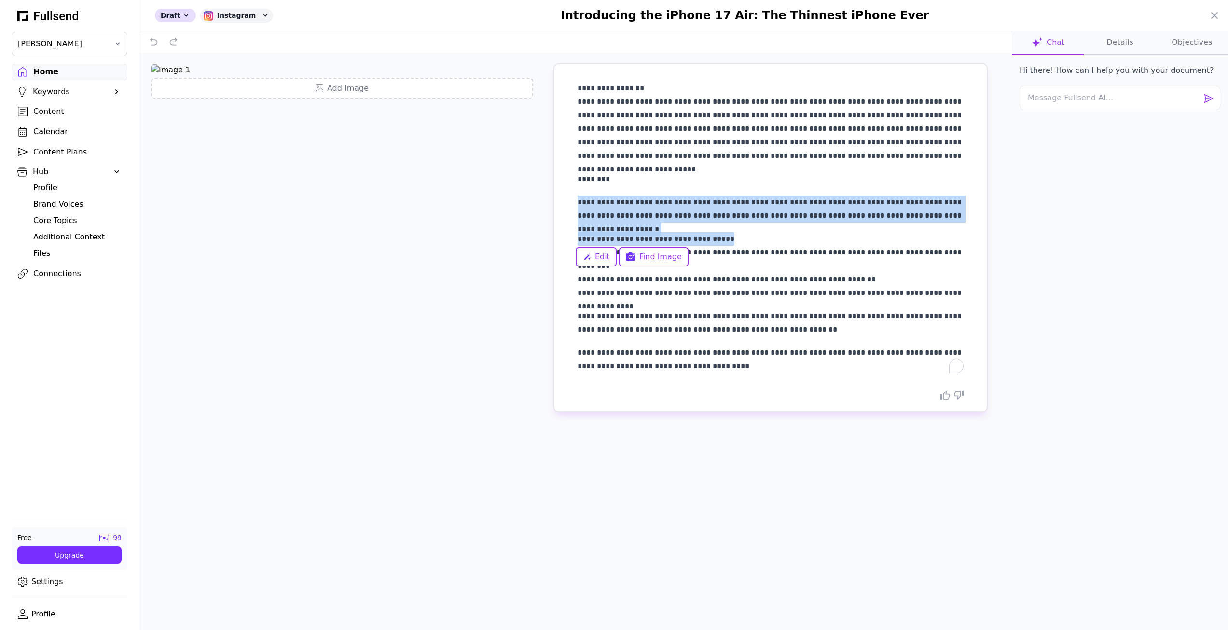
drag, startPoint x: 576, startPoint y: 199, endPoint x: 956, endPoint y: 226, distance: 381.2
click at [956, 226] on div "**********" at bounding box center [771, 227] width 386 height 291
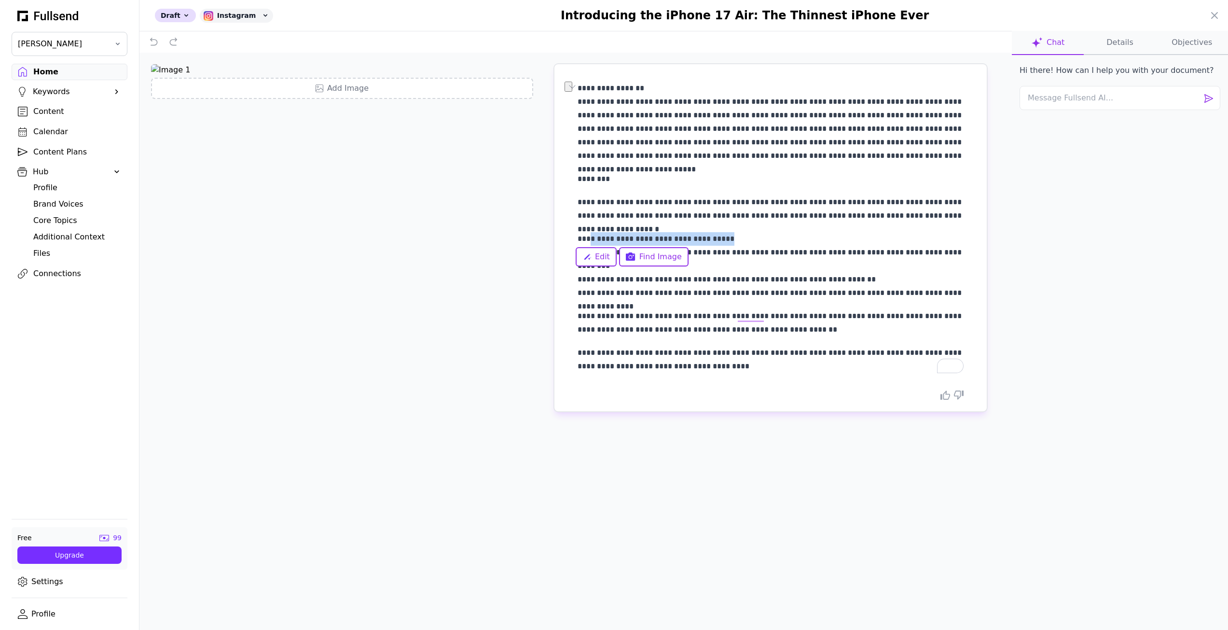
drag, startPoint x: 588, startPoint y: 235, endPoint x: 762, endPoint y: 243, distance: 173.9
click at [762, 243] on p "**********" at bounding box center [771, 266] width 386 height 68
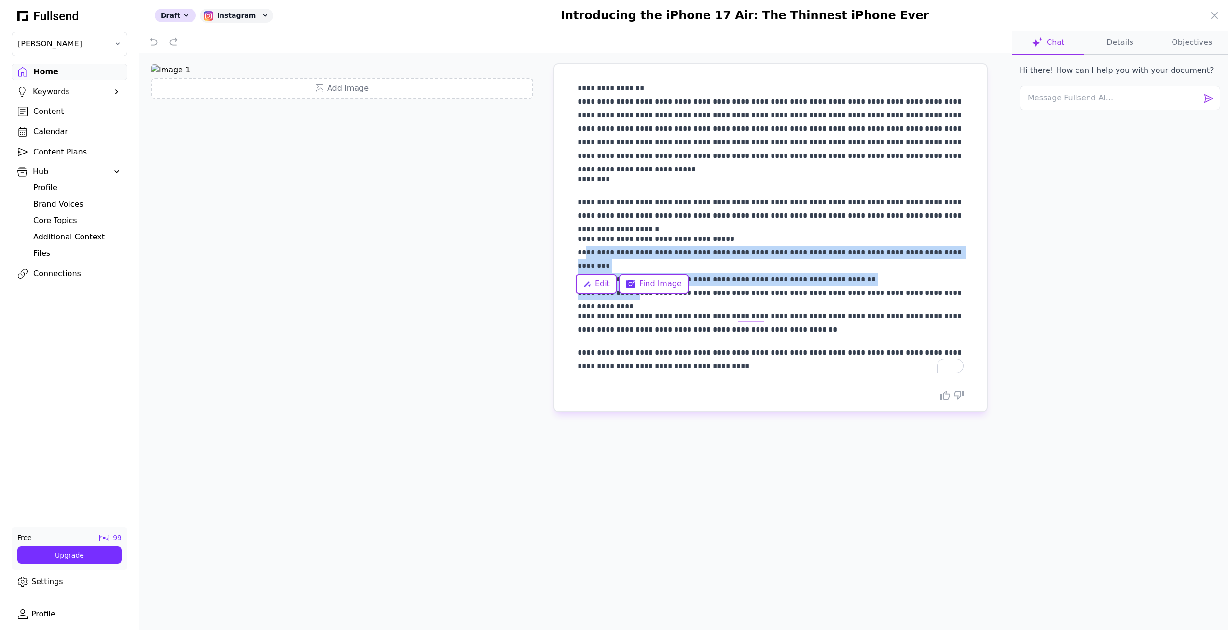
drag, startPoint x: 581, startPoint y: 257, endPoint x: 690, endPoint y: 286, distance: 112.5
click at [637, 280] on p "**********" at bounding box center [771, 266] width 386 height 68
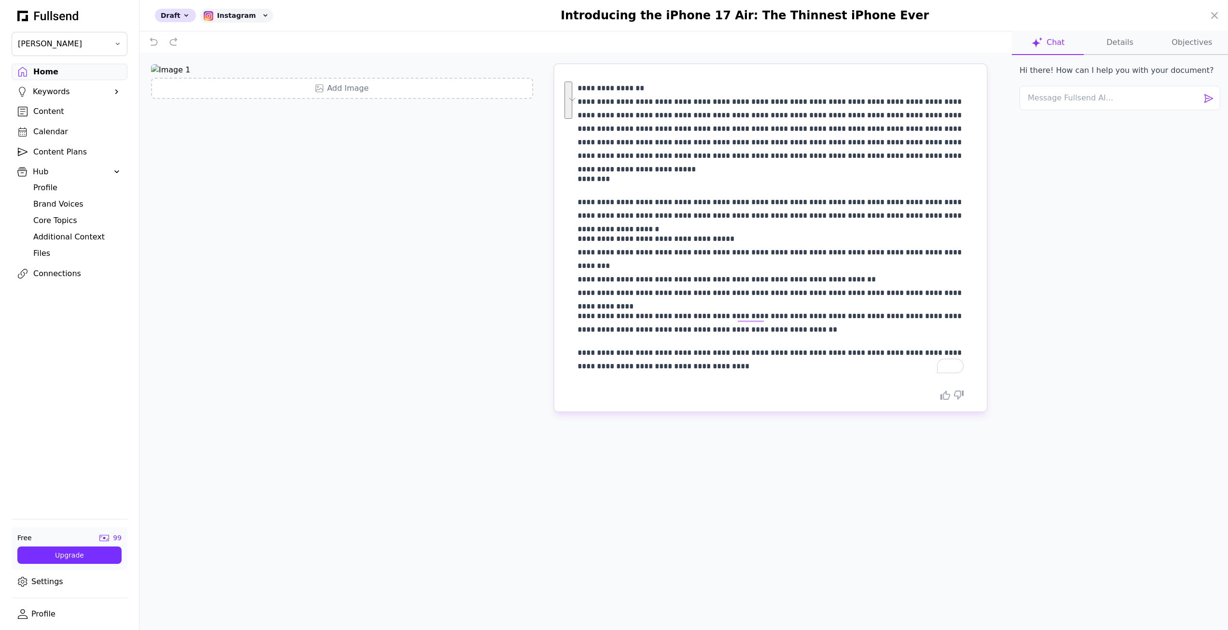
click at [752, 286] on p "**********" at bounding box center [771, 266] width 386 height 68
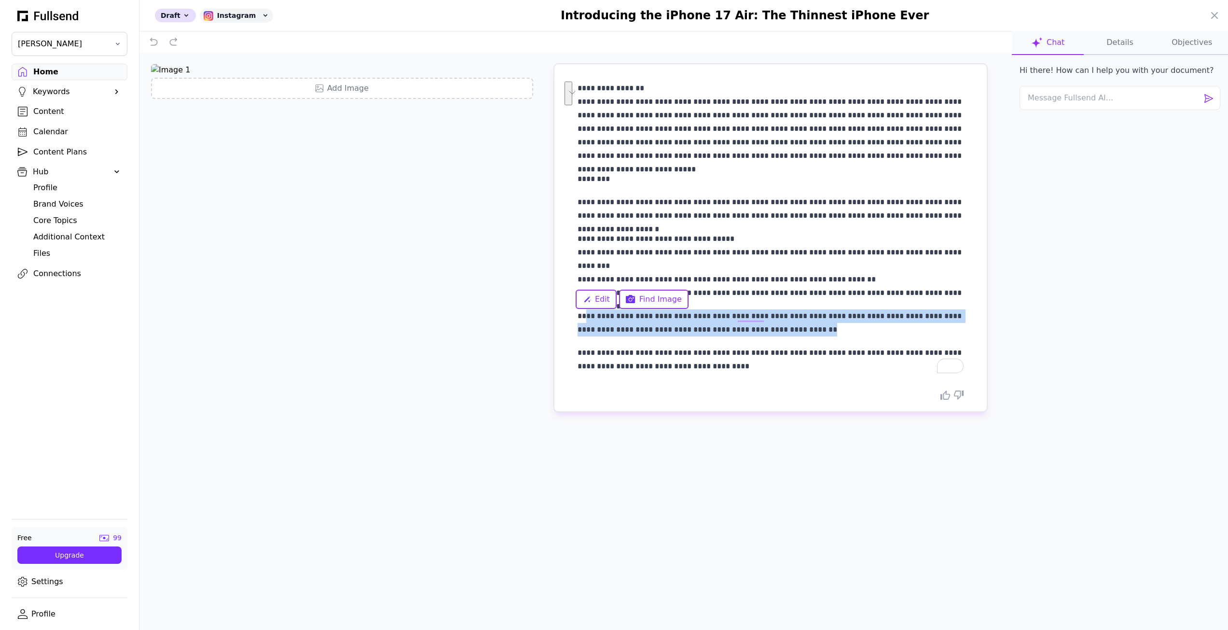
drag, startPoint x: 580, startPoint y: 312, endPoint x: 810, endPoint y: 335, distance: 231.3
click at [810, 335] on p "**********" at bounding box center [771, 322] width 386 height 27
click at [788, 336] on p "**********" at bounding box center [771, 322] width 386 height 27
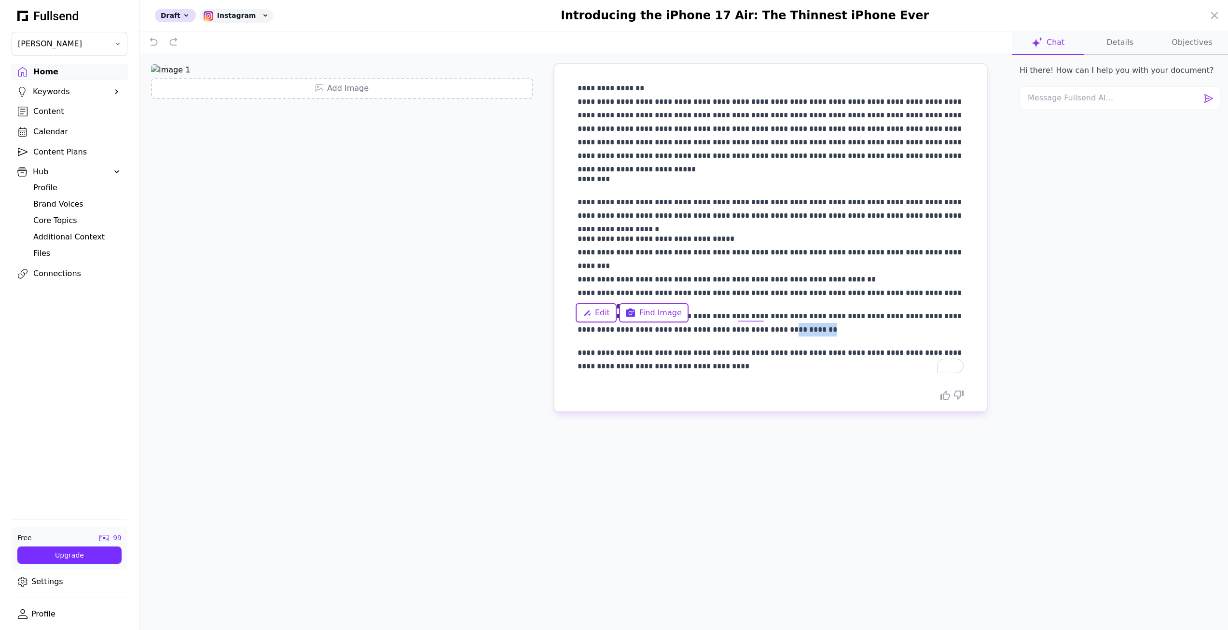
drag, startPoint x: 729, startPoint y: 325, endPoint x: 787, endPoint y: 325, distance: 57.4
click at [787, 325] on p "**********" at bounding box center [771, 322] width 386 height 27
click at [807, 329] on p "**********" at bounding box center [771, 322] width 386 height 27
drag, startPoint x: 704, startPoint y: 380, endPoint x: 558, endPoint y: 246, distance: 198.1
click at [558, 246] on div "**********" at bounding box center [770, 237] width 432 height 347
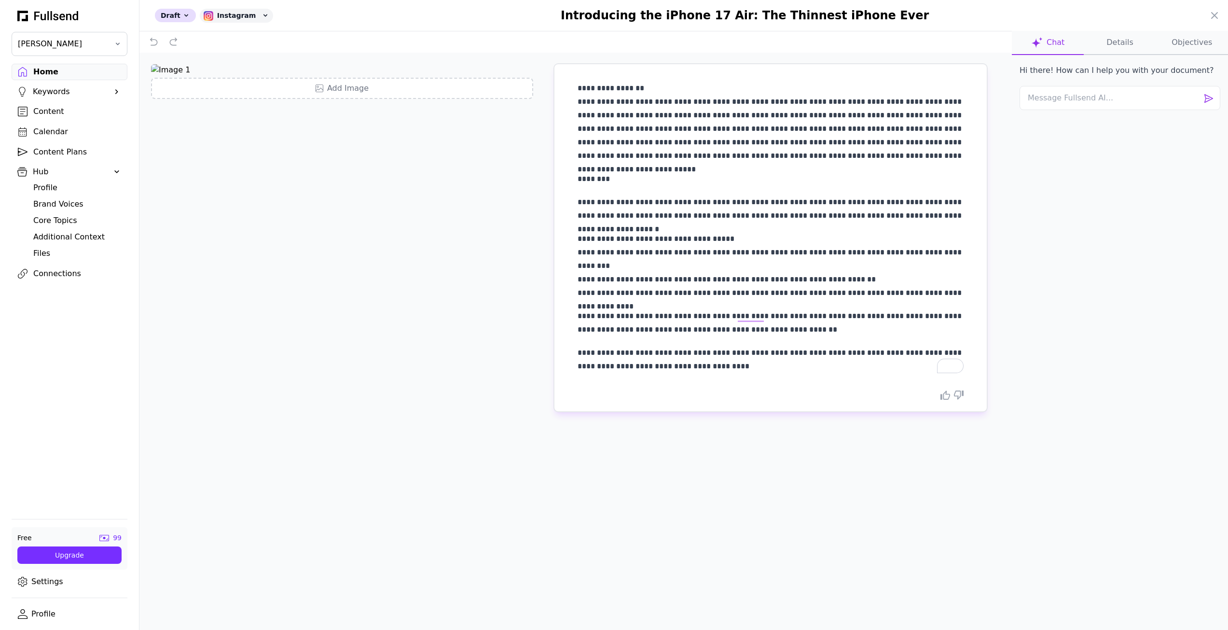
click at [586, 238] on p "**********" at bounding box center [771, 266] width 386 height 68
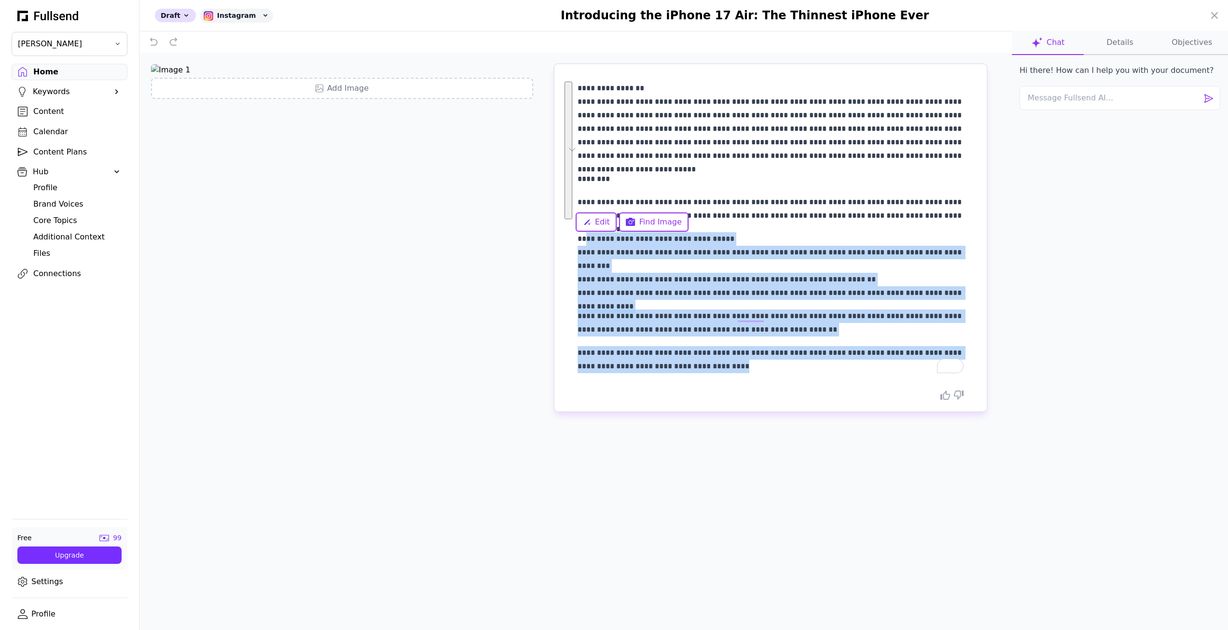
drag, startPoint x: 588, startPoint y: 237, endPoint x: 691, endPoint y: 363, distance: 162.3
click at [691, 363] on div "**********" at bounding box center [771, 227] width 386 height 291
click at [691, 363] on p "**********" at bounding box center [771, 359] width 386 height 27
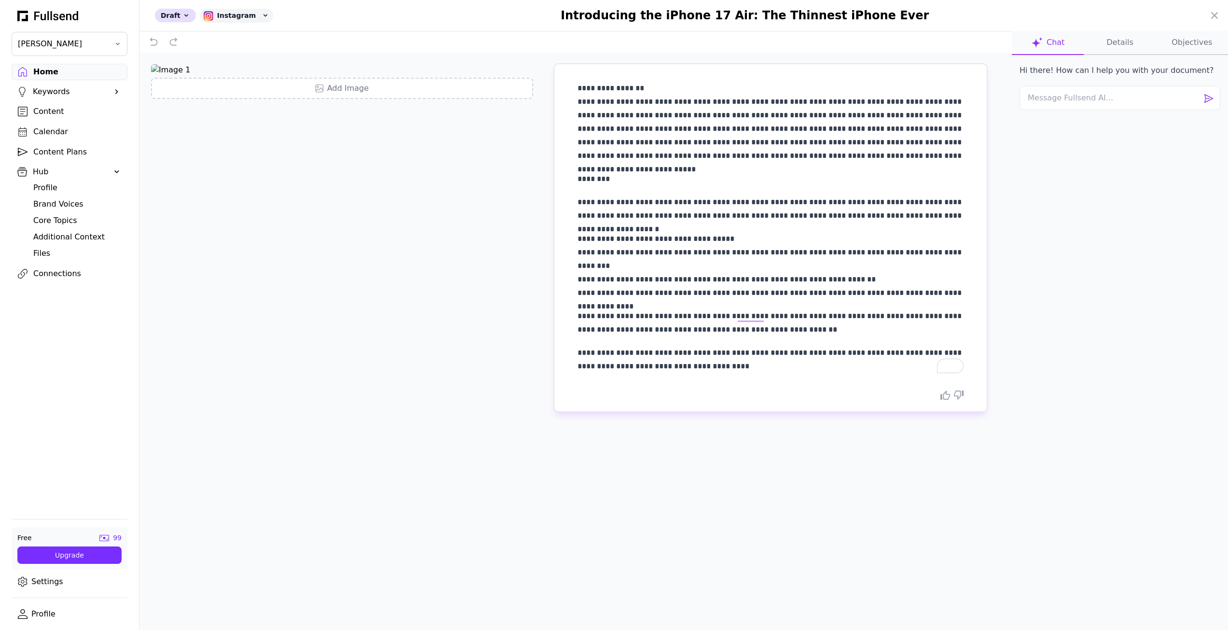
click at [1131, 60] on div "Hi there! How can I help you with your document?" at bounding box center [1117, 70] width 194 height 31
click at [1127, 54] on button "Details" at bounding box center [1120, 43] width 72 height 24
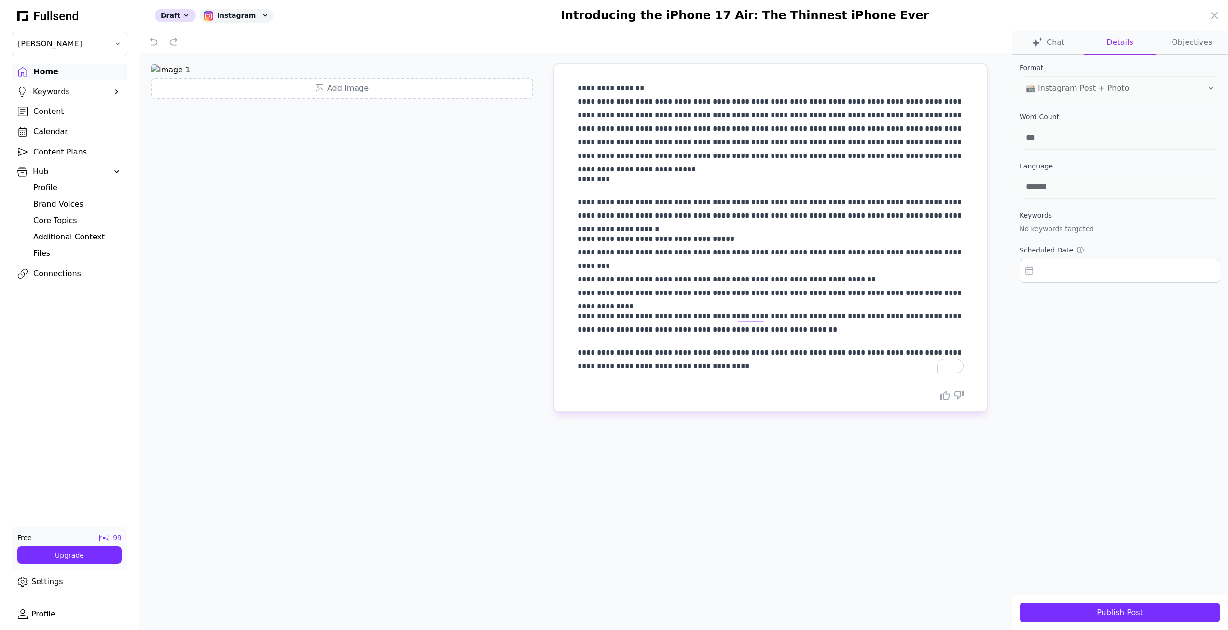
click at [1179, 47] on button "Objectives" at bounding box center [1192, 43] width 72 height 24
click at [1073, 40] on button "Chat" at bounding box center [1048, 43] width 72 height 24
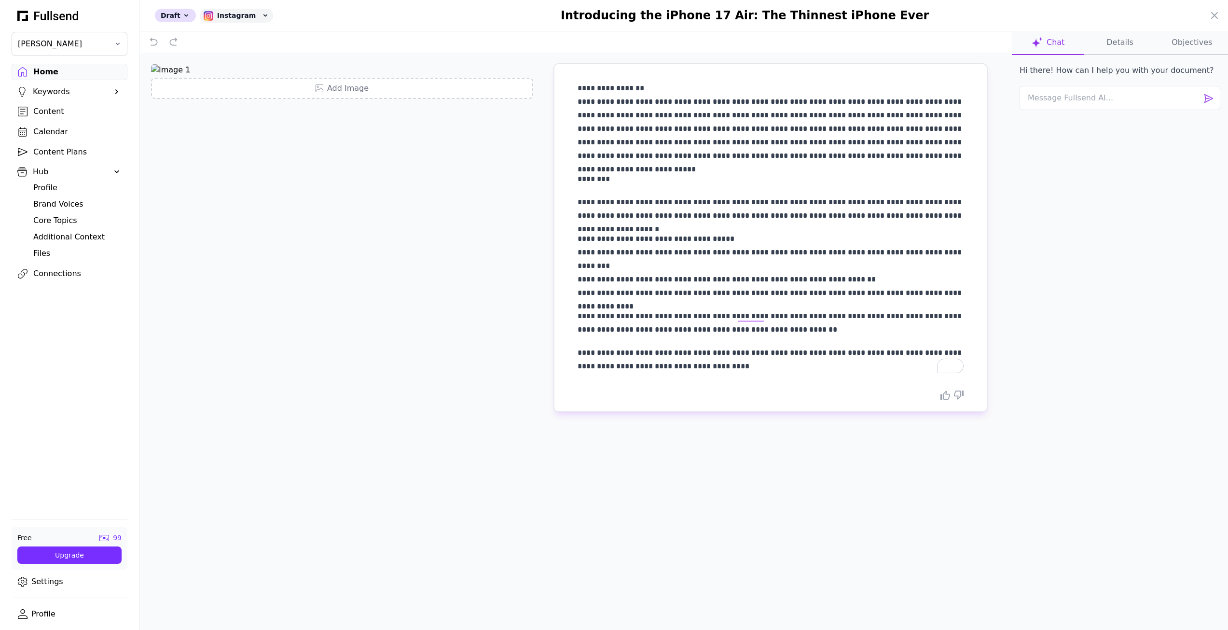
click at [49, 113] on div at bounding box center [614, 315] width 1228 height 630
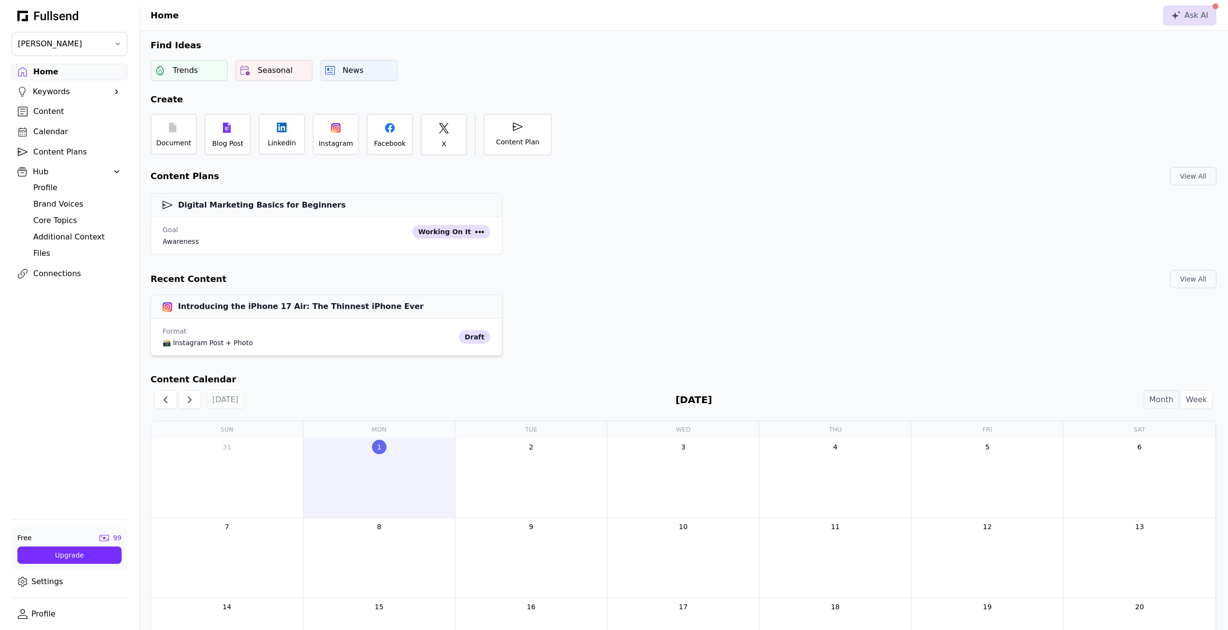
click at [235, 310] on h3 "Introducing the iPhone 17 Air: The Thinnest iPhone Ever" at bounding box center [293, 307] width 261 height 12
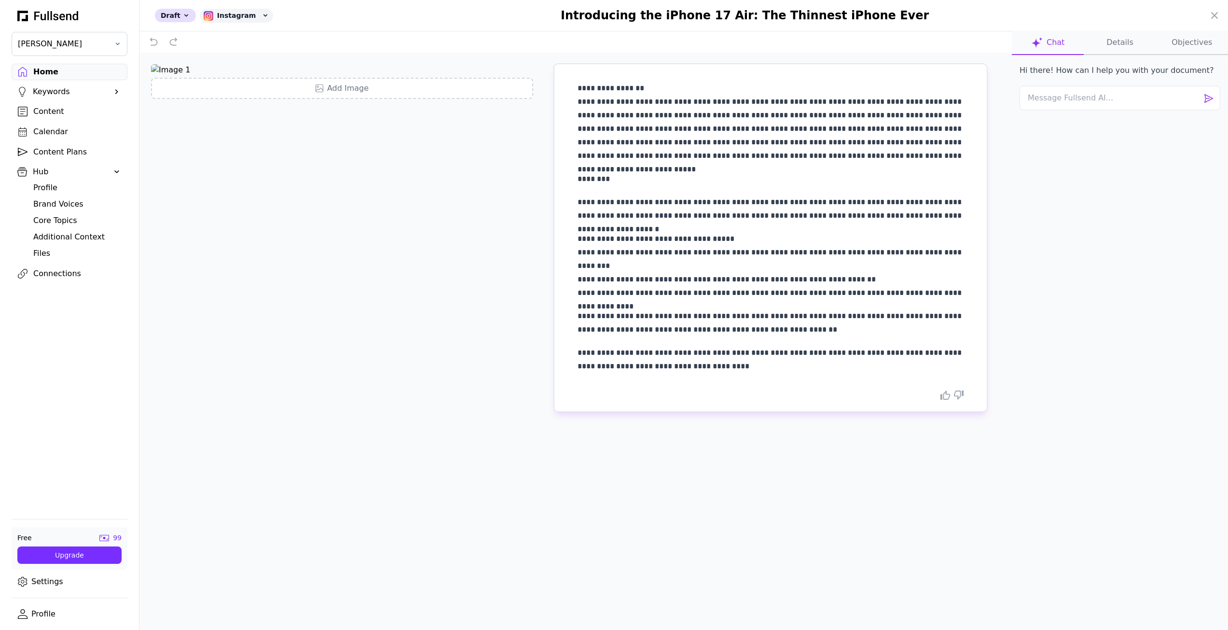
click at [1116, 46] on button "Details" at bounding box center [1120, 43] width 72 height 24
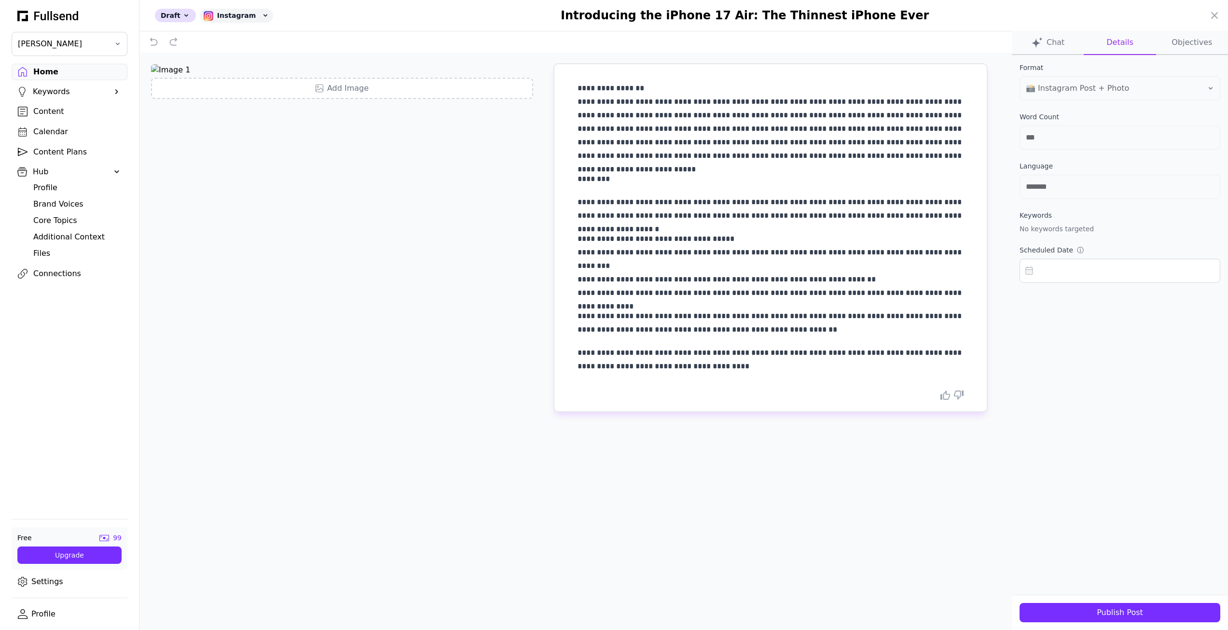
click at [1146, 615] on div "Publish Post" at bounding box center [1119, 613] width 185 height 12
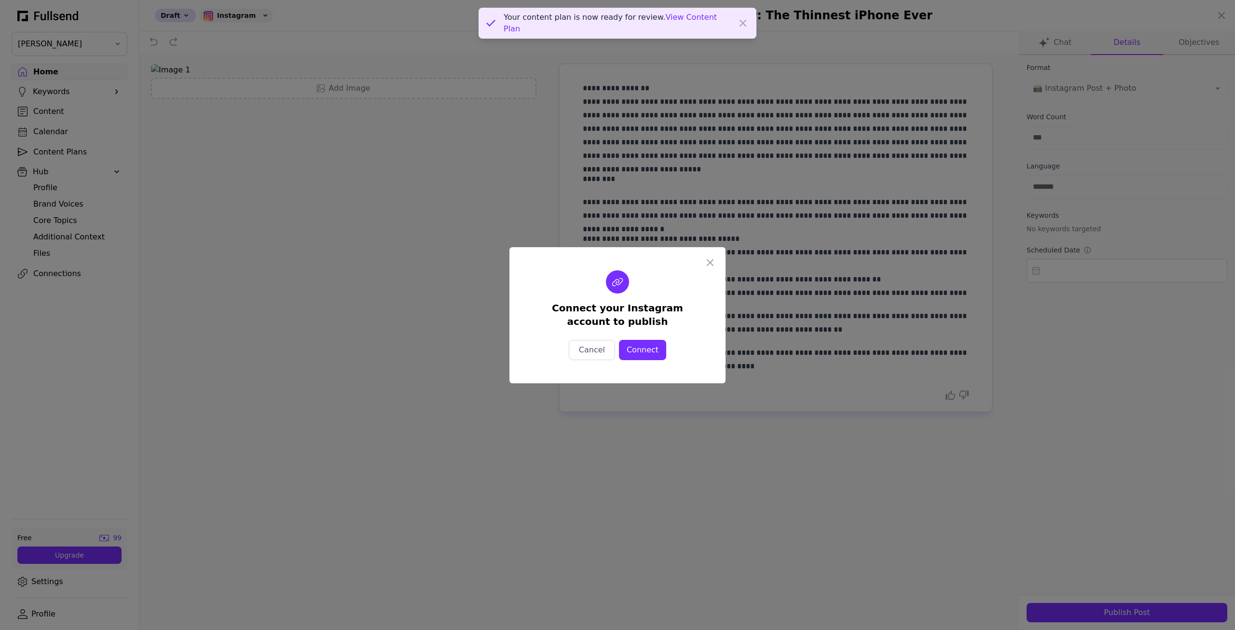
click at [653, 347] on div "Connect" at bounding box center [643, 350] width 32 height 12
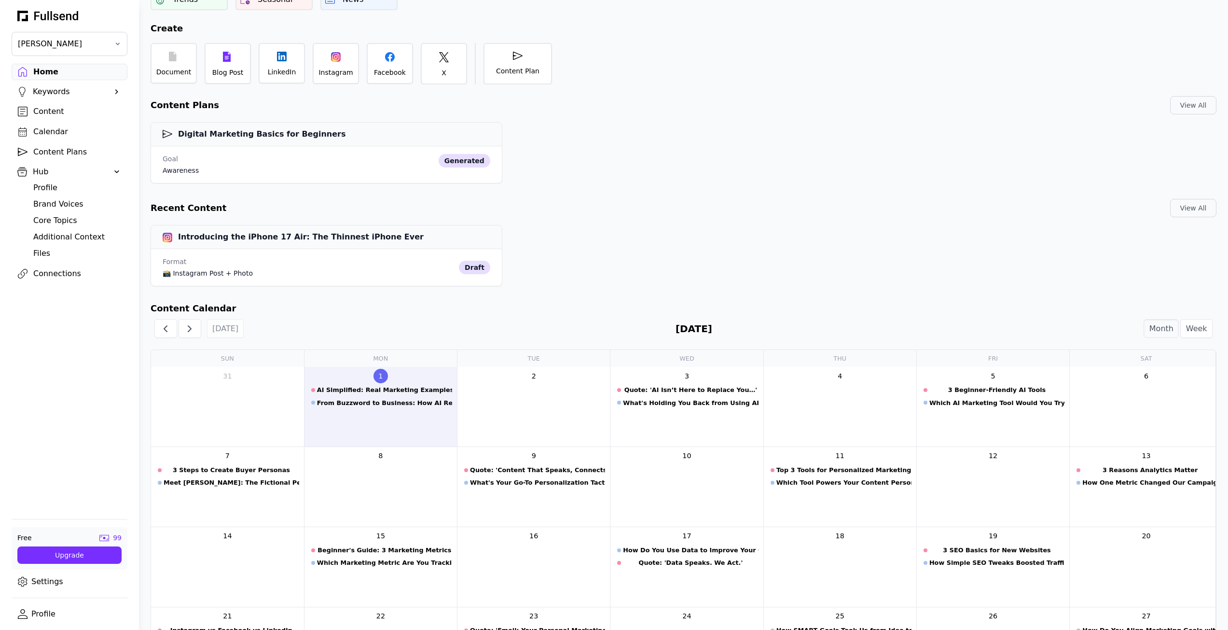
scroll to position [60, 0]
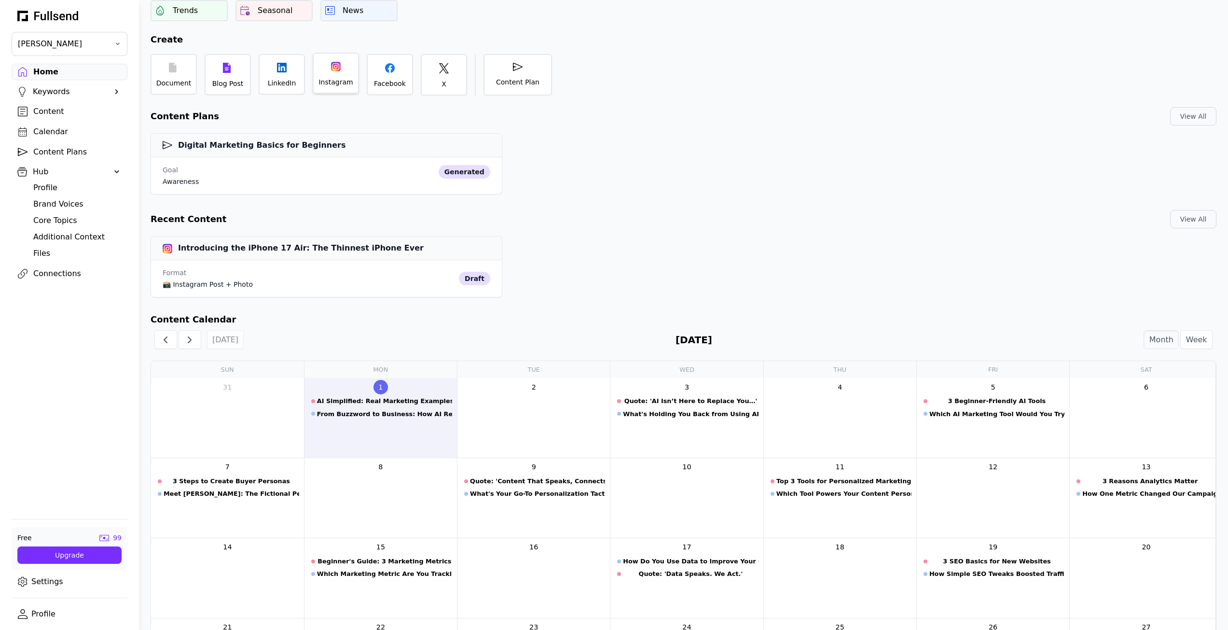
click at [332, 65] on div at bounding box center [336, 67] width 10 height 10
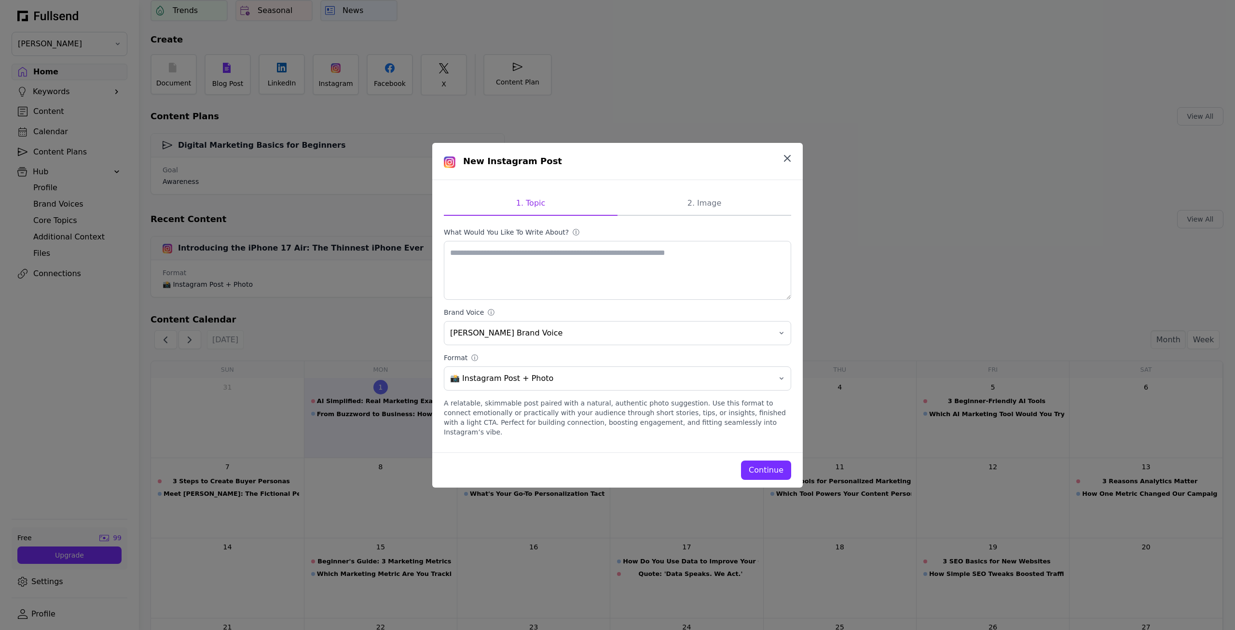
click at [789, 164] on icon "button" at bounding box center [788, 158] width 12 height 12
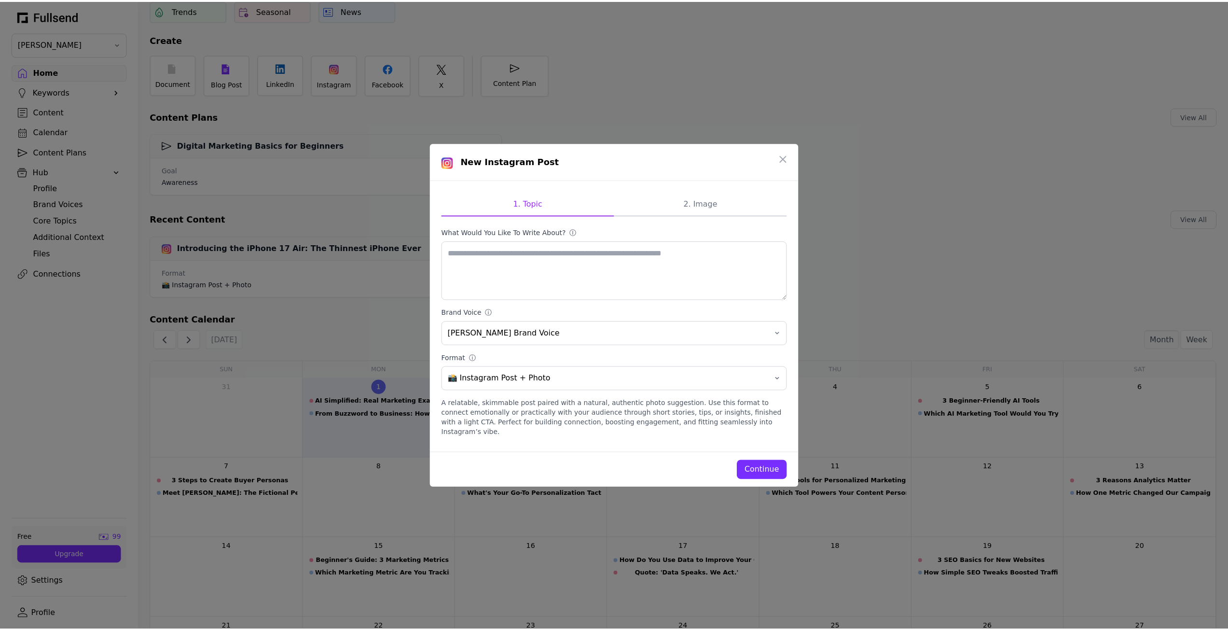
scroll to position [60, 0]
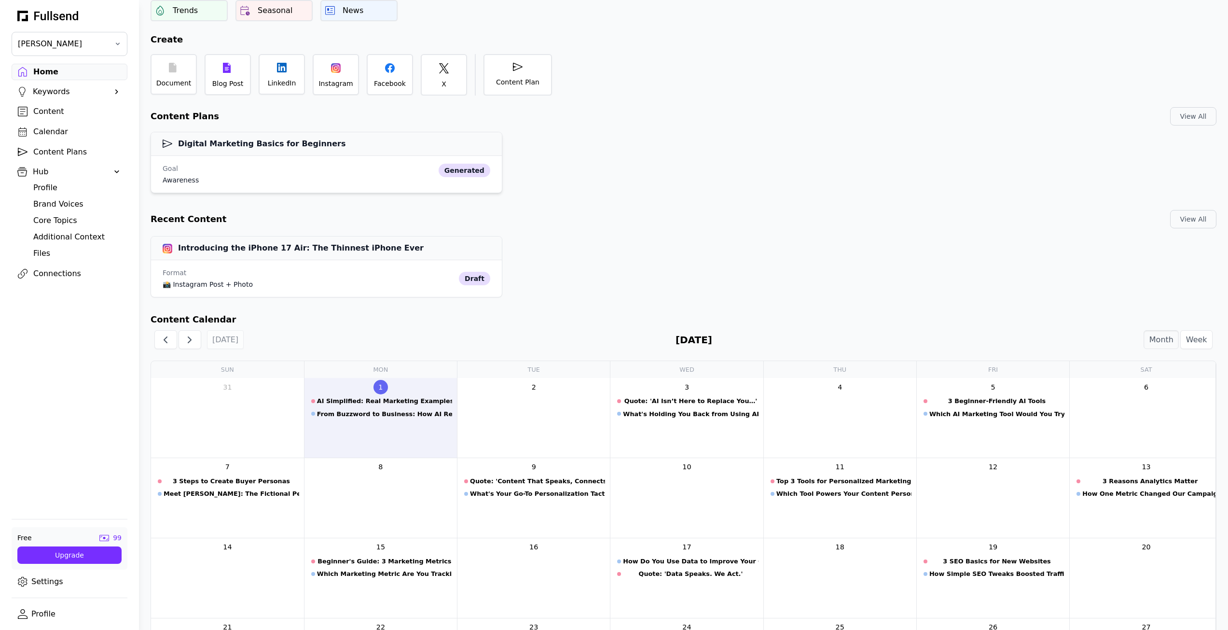
click at [359, 170] on div "Goal awareness generated" at bounding box center [327, 174] width 328 height 21
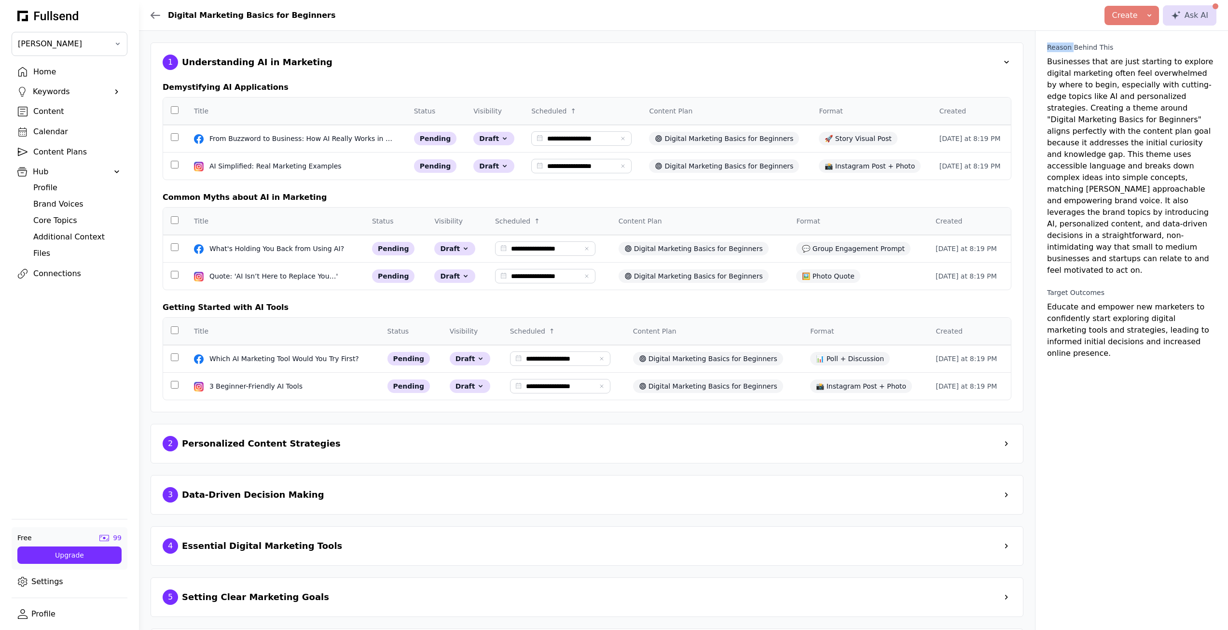
drag, startPoint x: 1040, startPoint y: 45, endPoint x: 1070, endPoint y: 50, distance: 30.4
click at [1070, 50] on div "Reason Behind This Businesses that are just starting to explore digital marketi…" at bounding box center [1131, 355] width 193 height 649
click at [1096, 73] on div "Reason Behind This Businesses that are just starting to explore digital marketi…" at bounding box center [1131, 159] width 169 height 234
drag, startPoint x: 1051, startPoint y: 60, endPoint x: 1151, endPoint y: 75, distance: 102.0
click at [1129, 75] on div "Reason Behind This Businesses that are just starting to explore digital marketi…" at bounding box center [1131, 159] width 169 height 234
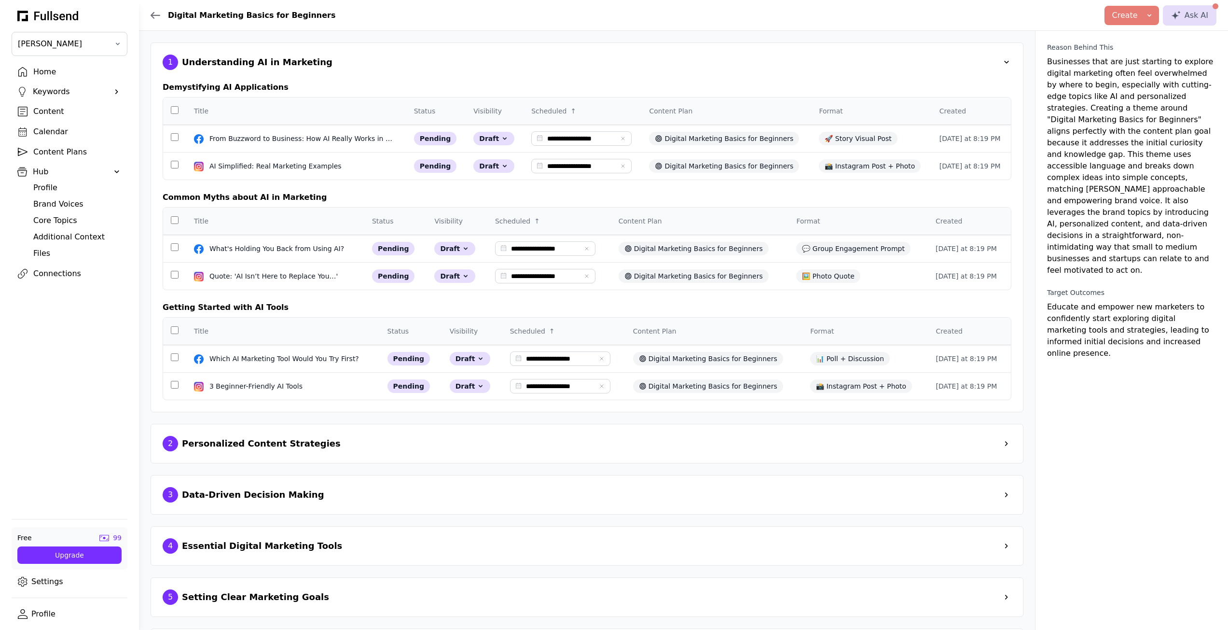
click at [1150, 81] on div "Reason Behind This Businesses that are just starting to explore digital marketi…" at bounding box center [1131, 159] width 169 height 234
drag, startPoint x: 1073, startPoint y: 88, endPoint x: 1195, endPoint y: 110, distance: 124.0
click at [1201, 96] on div "Reason Behind This Businesses that are just starting to explore digital marketi…" at bounding box center [1131, 159] width 169 height 234
click at [1195, 110] on div "Reason Behind This Businesses that are just starting to explore digital marketi…" at bounding box center [1131, 159] width 169 height 234
drag, startPoint x: 1045, startPoint y: 110, endPoint x: 1218, endPoint y: 109, distance: 172.8
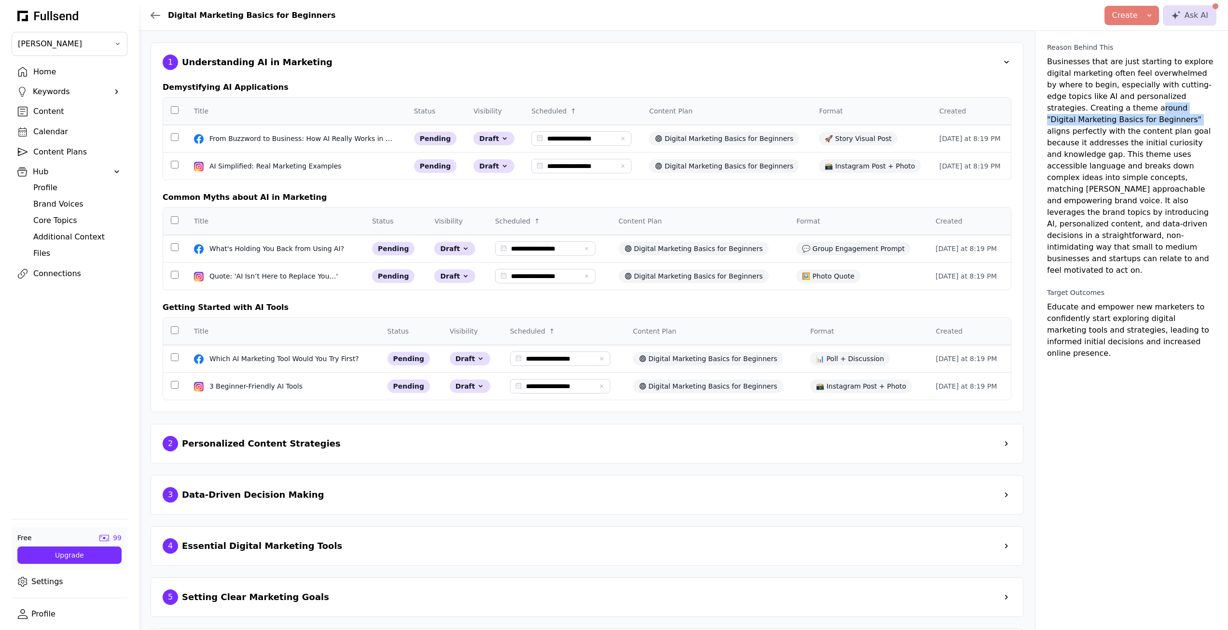
click at [1218, 109] on div "Reason Behind This Businesses that are just starting to explore digital marketi…" at bounding box center [1131, 355] width 193 height 649
click at [1203, 113] on div "Reason Behind This Businesses that are just starting to explore digital marketi…" at bounding box center [1131, 159] width 169 height 234
click at [65, 75] on div "Home" at bounding box center [77, 72] width 88 height 12
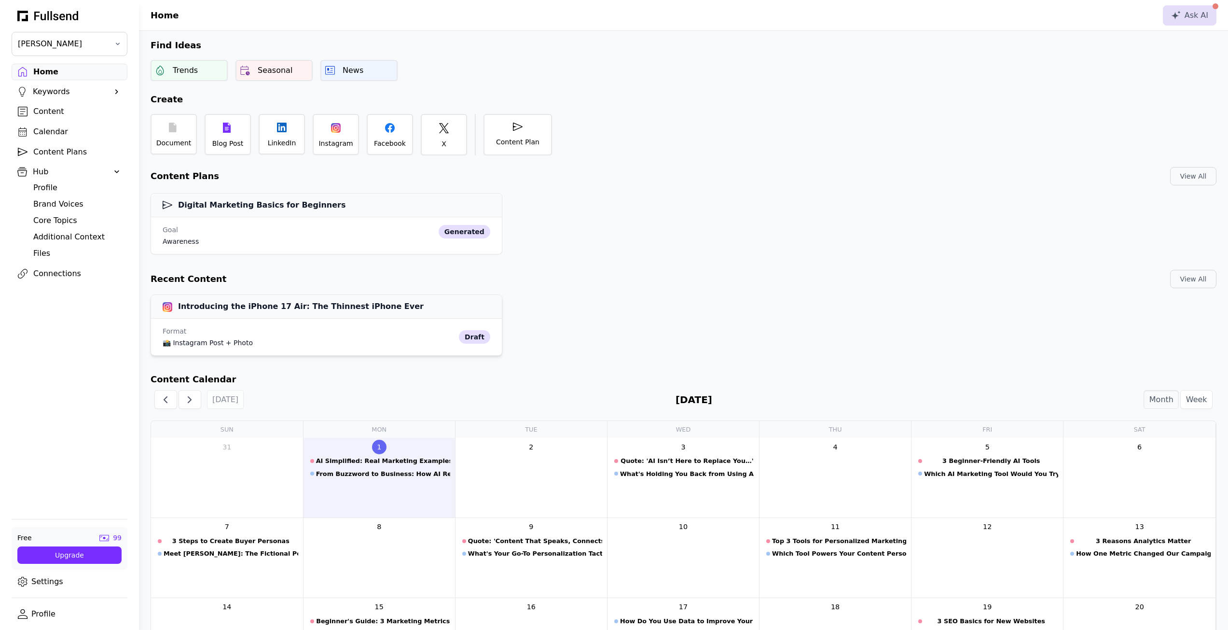
click at [281, 327] on div "Format" at bounding box center [309, 331] width 292 height 10
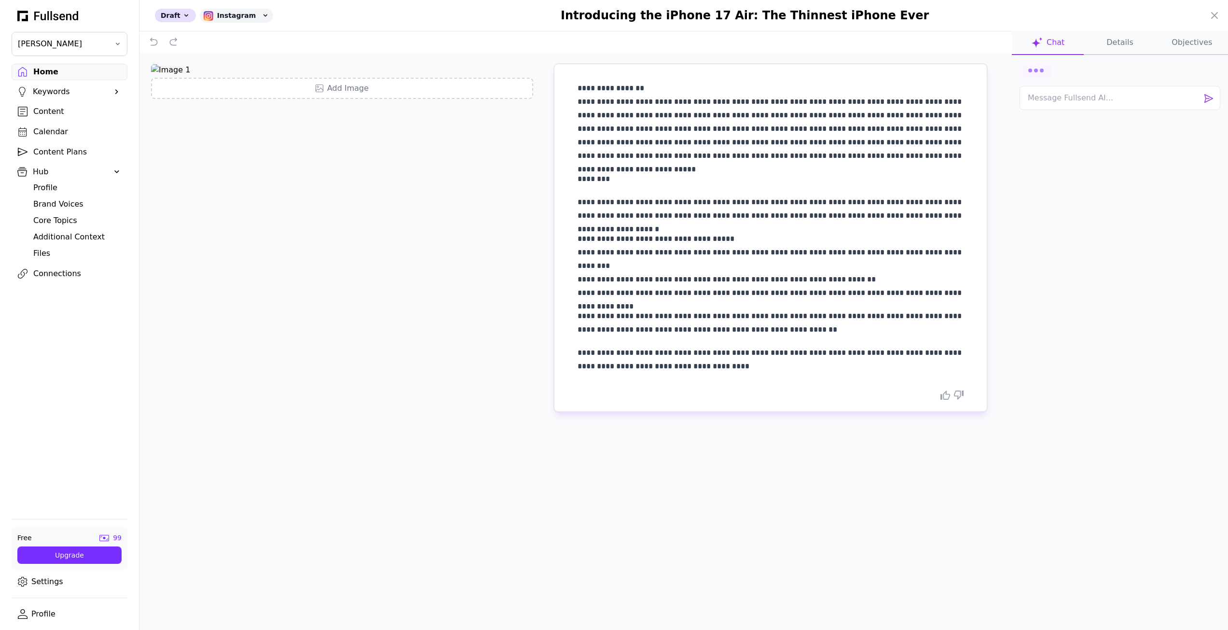
drag, startPoint x: 1140, startPoint y: 43, endPoint x: 1171, endPoint y: 46, distance: 31.5
click at [1141, 43] on button "Details" at bounding box center [1120, 43] width 72 height 24
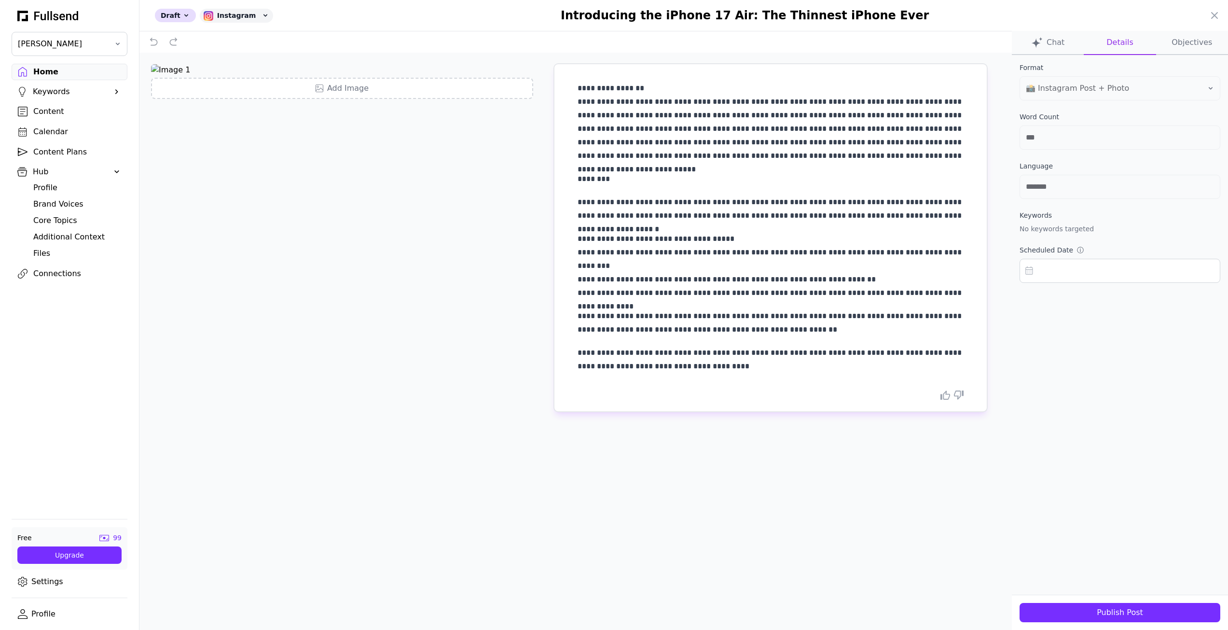
click at [1135, 614] on div "Publish Post" at bounding box center [1119, 613] width 185 height 12
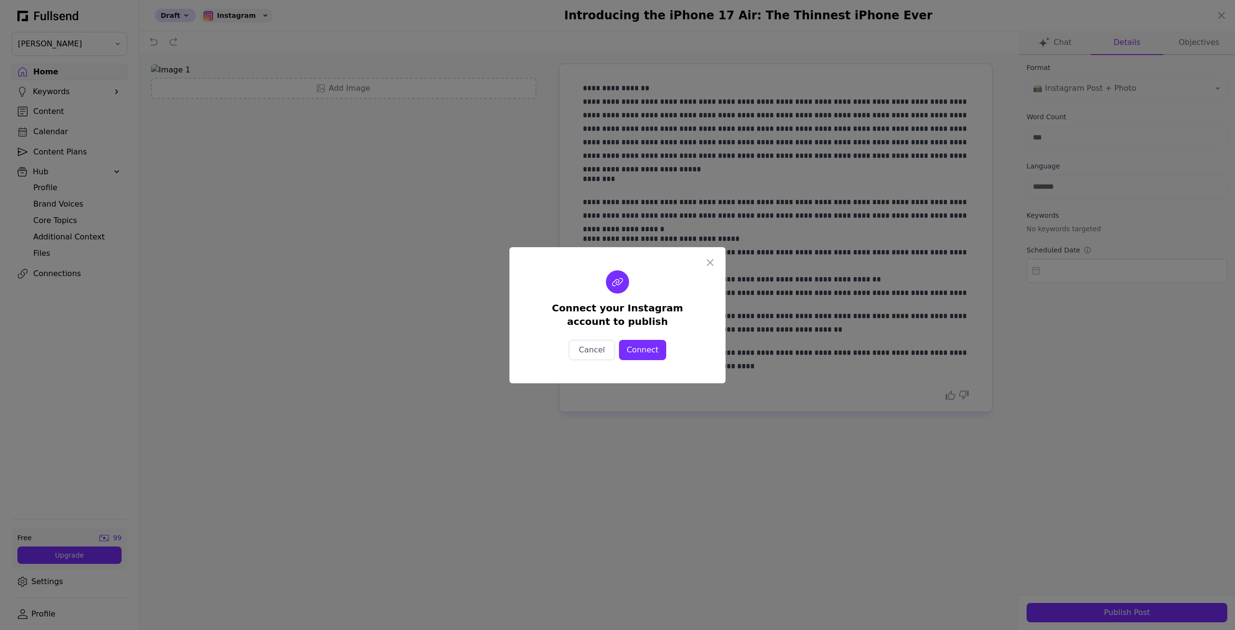
click at [657, 344] on button "Connect" at bounding box center [642, 350] width 47 height 20
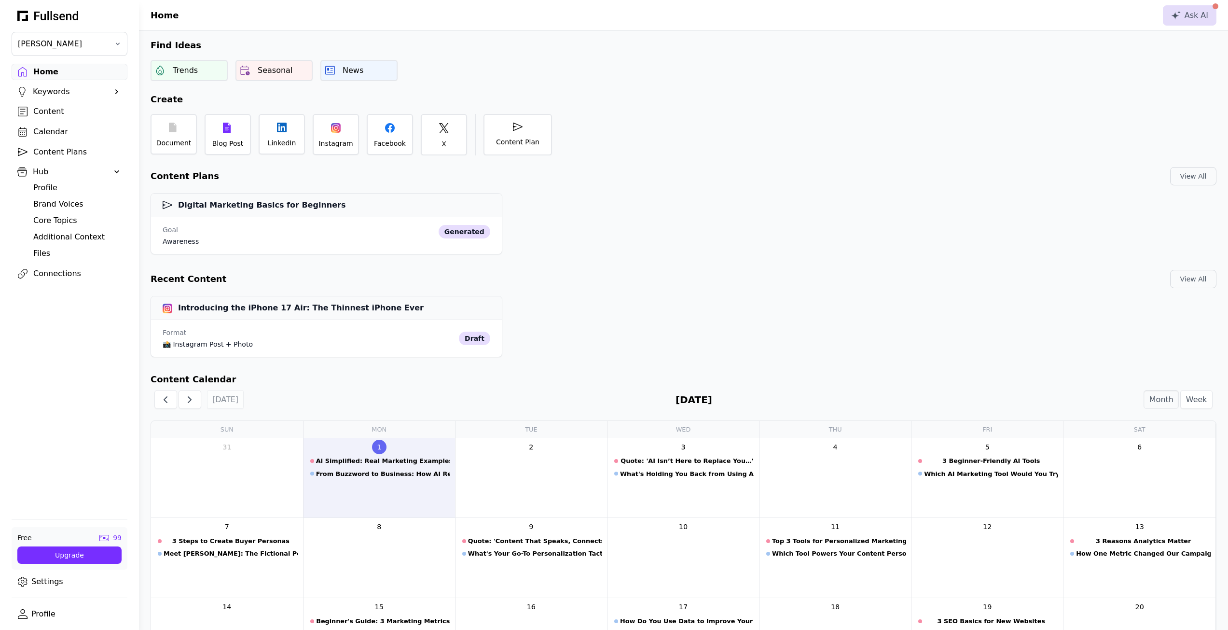
click at [648, 341] on div "Introducing the iPhone 17 Air: The Thinnest iPhone Ever Format 📸 Instagram Post…" at bounding box center [683, 324] width 1089 height 73
